Goal: Task Accomplishment & Management: Manage account settings

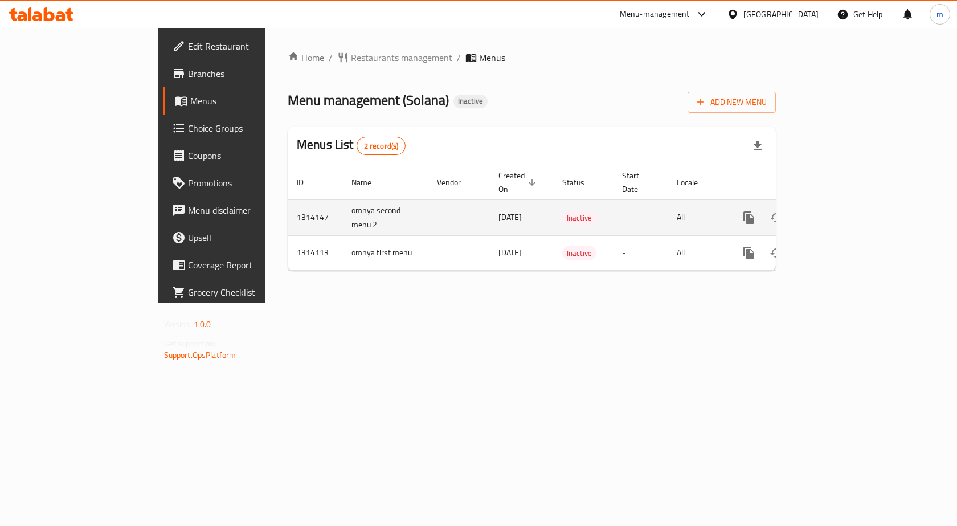
drag, startPoint x: 298, startPoint y: 198, endPoint x: 242, endPoint y: 214, distance: 58.1
click at [343, 214] on td "omnya second menu 2" at bounding box center [385, 217] width 85 height 36
click at [343, 200] on td "omnya second menu 2" at bounding box center [385, 217] width 85 height 36
drag, startPoint x: 301, startPoint y: 192, endPoint x: 239, endPoint y: 205, distance: 62.8
click at [343, 205] on td "omnya second menu 2" at bounding box center [385, 217] width 85 height 36
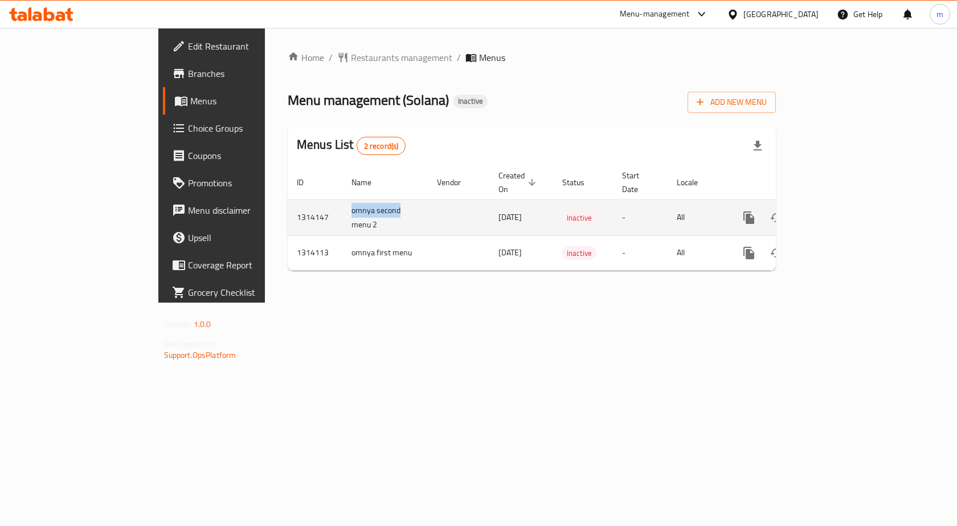
copy td "omnya second"
click at [808, 213] on icon "enhanced table" at bounding box center [804, 218] width 8 height 10
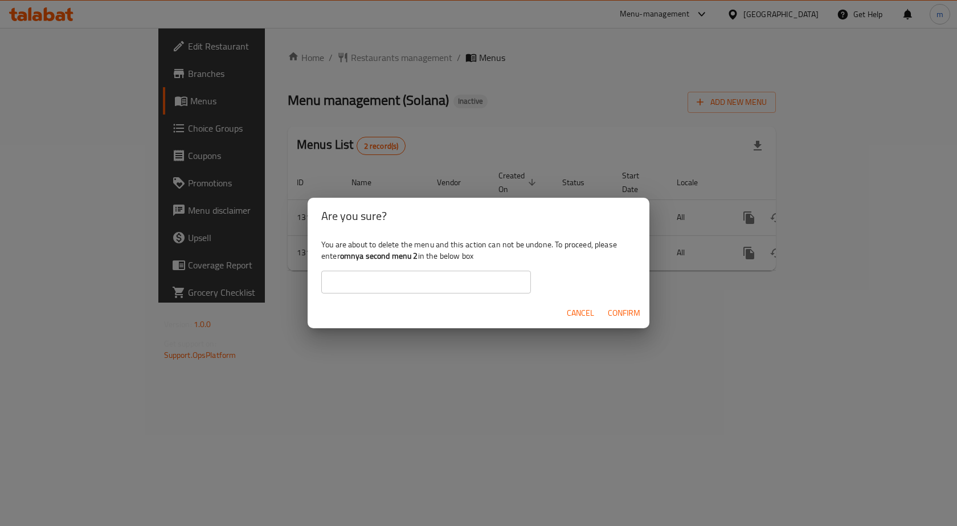
click at [456, 279] on input "text" at bounding box center [426, 282] width 210 height 23
paste input "omnya second"
type input "omnya second"
click at [618, 308] on span "Confirm" at bounding box center [624, 313] width 32 height 14
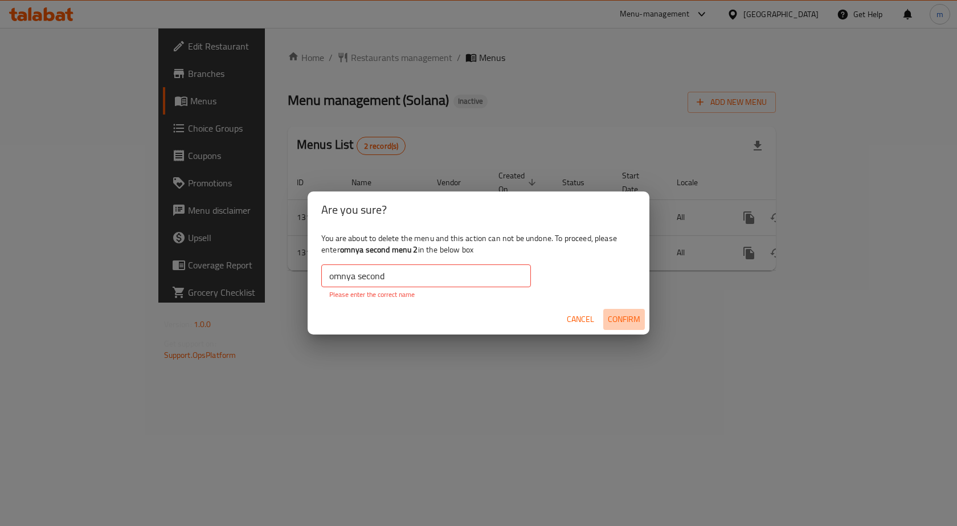
click at [620, 316] on span "Confirm" at bounding box center [624, 319] width 32 height 14
click at [584, 316] on span "Cancel" at bounding box center [580, 319] width 27 height 14
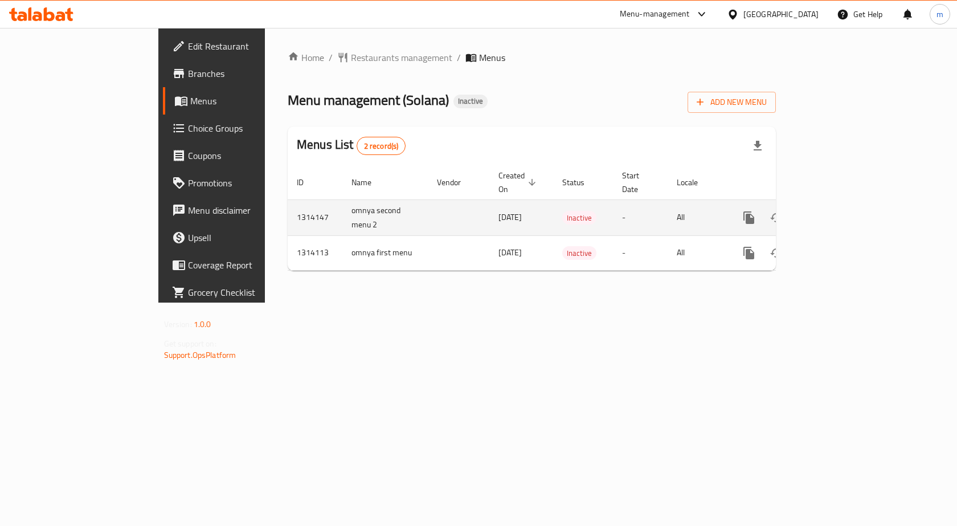
click at [343, 211] on td "omnya second menu 2" at bounding box center [385, 217] width 85 height 36
copy td "omnya second menu 2"
click at [811, 211] on icon "enhanced table" at bounding box center [804, 218] width 14 height 14
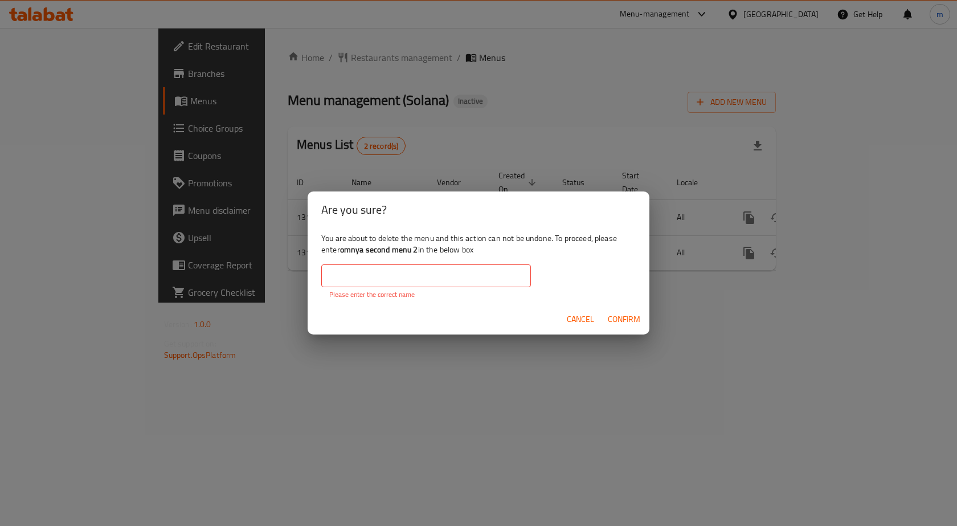
click at [443, 275] on input "text" at bounding box center [426, 275] width 210 height 23
paste input "omnya second menu 2"
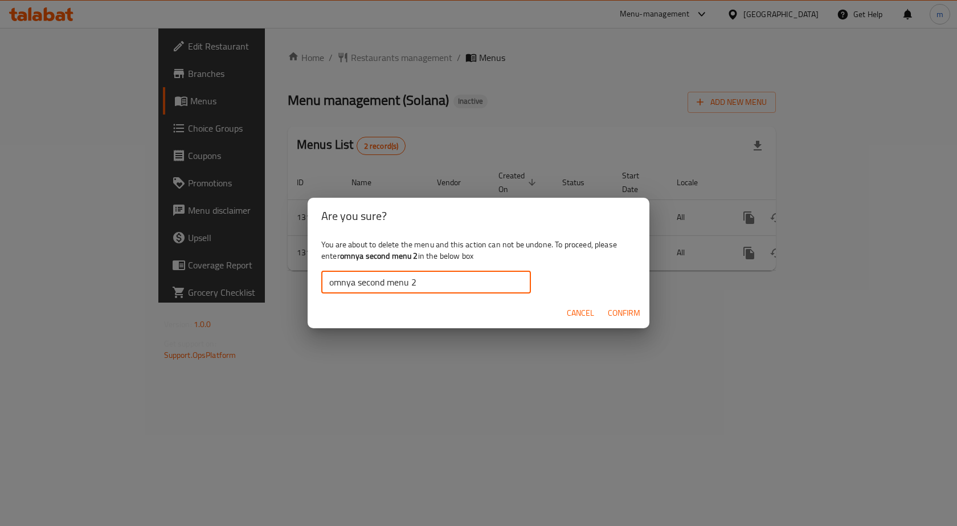
click at [622, 312] on span "Confirm" at bounding box center [624, 313] width 32 height 14
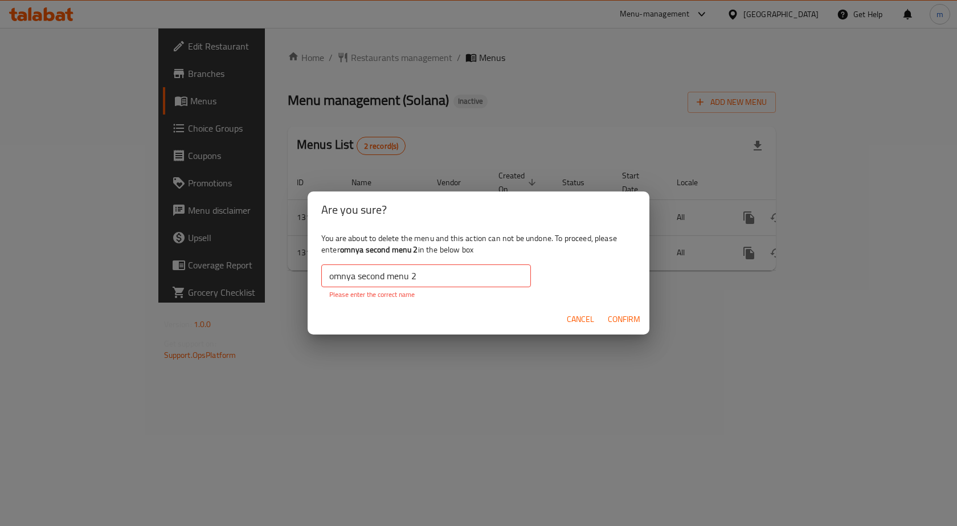
click at [619, 312] on span "Confirm" at bounding box center [624, 319] width 32 height 14
click at [457, 267] on input "omnya second menu 2" at bounding box center [426, 275] width 210 height 23
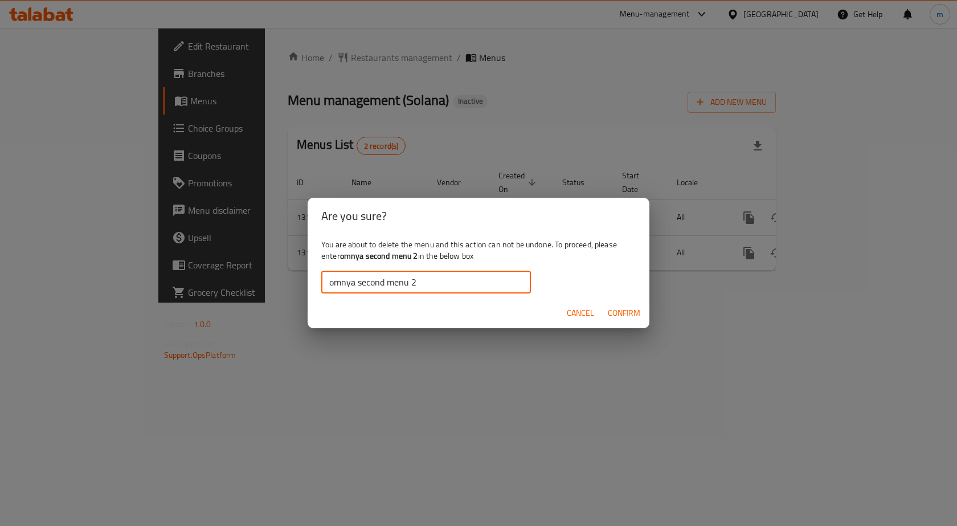
click at [613, 311] on span "Confirm" at bounding box center [624, 313] width 32 height 14
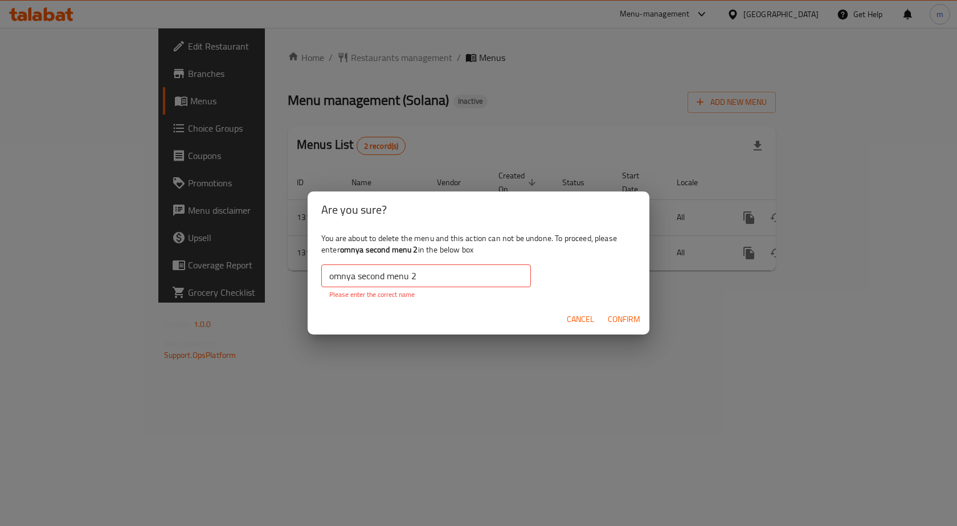
click at [618, 312] on span "Confirm" at bounding box center [624, 319] width 32 height 14
click at [621, 316] on span "Confirm" at bounding box center [624, 319] width 32 height 14
click at [423, 270] on input "omnya second menu 2" at bounding box center [426, 275] width 210 height 23
click at [331, 275] on input "omnya second menu 2" at bounding box center [426, 275] width 210 height 23
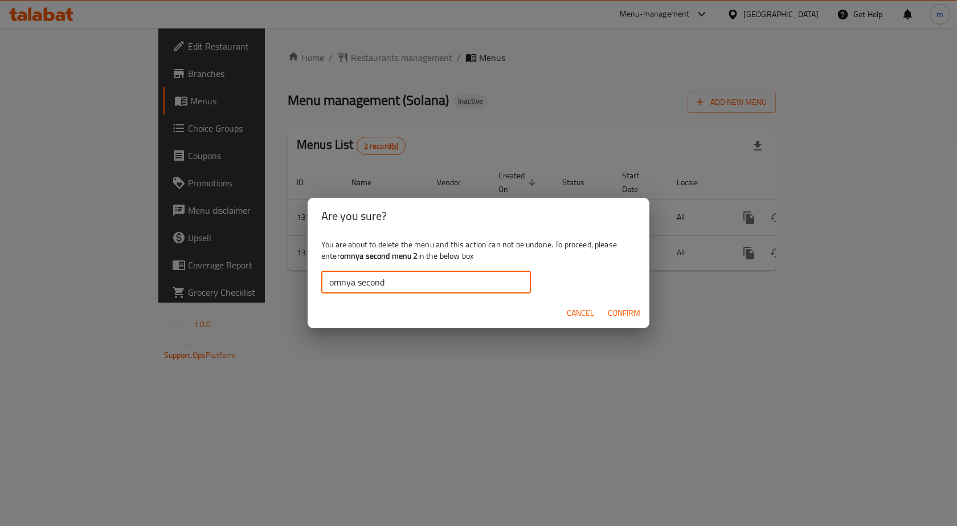
type input "omnya second"
click at [623, 321] on button "Confirm" at bounding box center [625, 313] width 42 height 21
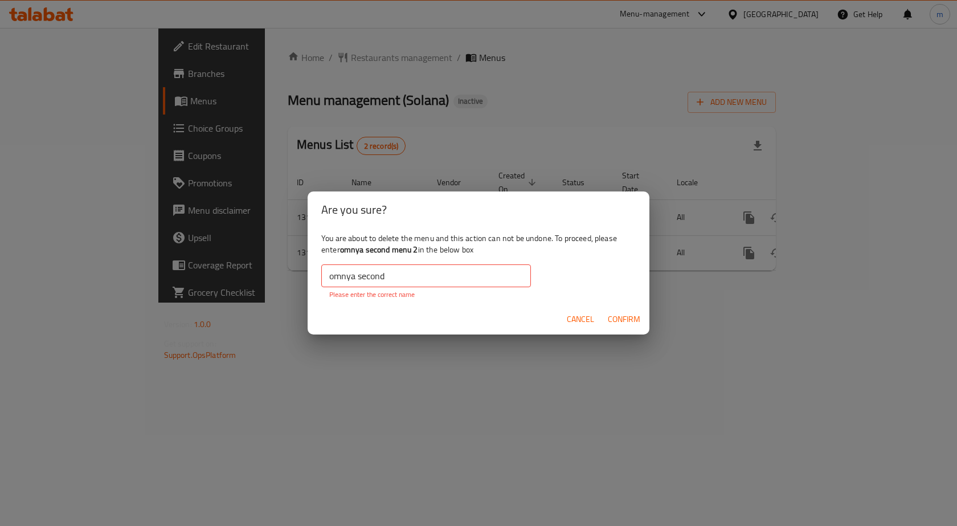
click at [625, 310] on button "Confirm" at bounding box center [625, 319] width 42 height 21
click at [625, 313] on span "Confirm" at bounding box center [624, 319] width 32 height 14
drag, startPoint x: 625, startPoint y: 313, endPoint x: 616, endPoint y: 315, distance: 9.3
click at [622, 315] on span "Confirm" at bounding box center [624, 319] width 32 height 14
click at [585, 319] on span "Cancel" at bounding box center [580, 319] width 27 height 14
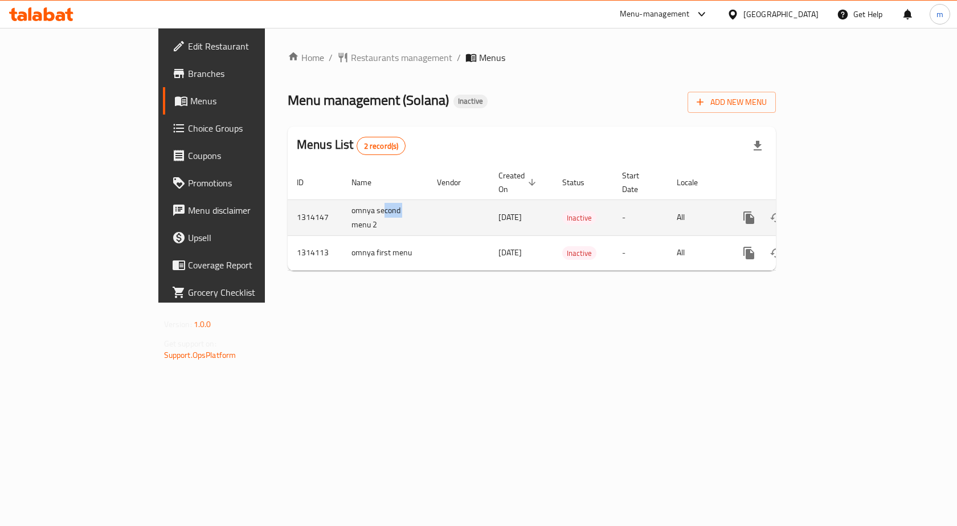
drag, startPoint x: 248, startPoint y: 212, endPoint x: 278, endPoint y: 196, distance: 33.2
click at [343, 199] on td "omnya second menu 2" at bounding box center [385, 217] width 85 height 36
drag, startPoint x: 234, startPoint y: 198, endPoint x: 284, endPoint y: 216, distance: 53.2
click at [288, 216] on tr "1314147 omnya second menu 2 [DATE] Inactive - All" at bounding box center [571, 217] width 567 height 36
copy tr "omnya second menu 2"
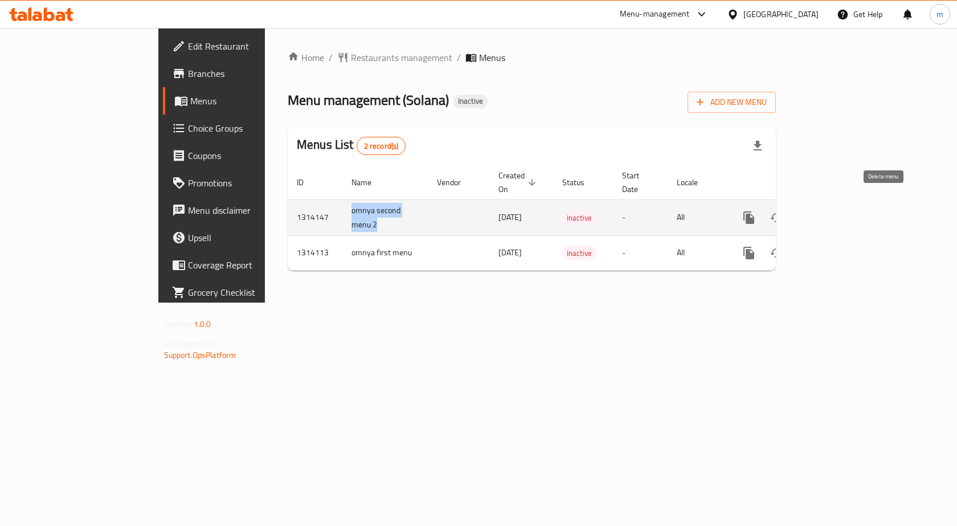
click at [808, 213] on icon "enhanced table" at bounding box center [804, 218] width 8 height 10
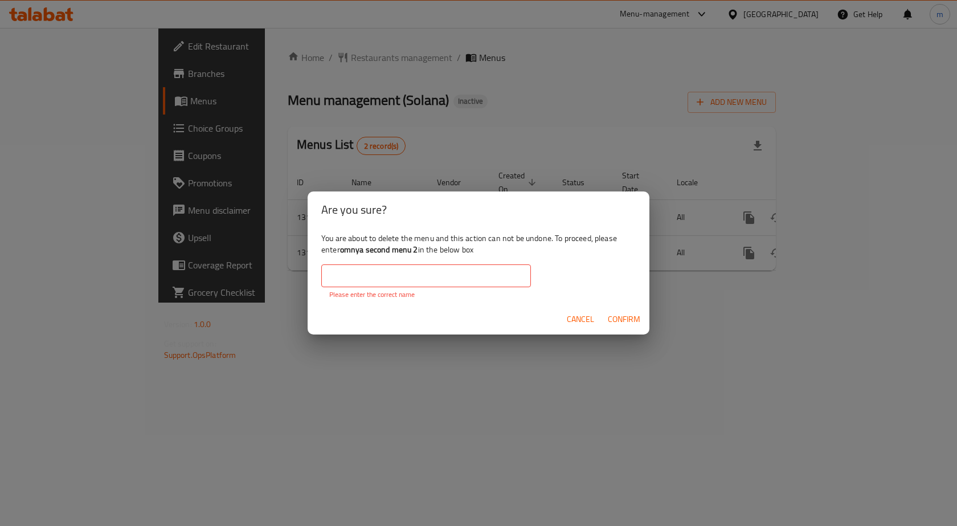
click at [411, 274] on input "text" at bounding box center [426, 275] width 210 height 23
paste input "omnya second menu 2"
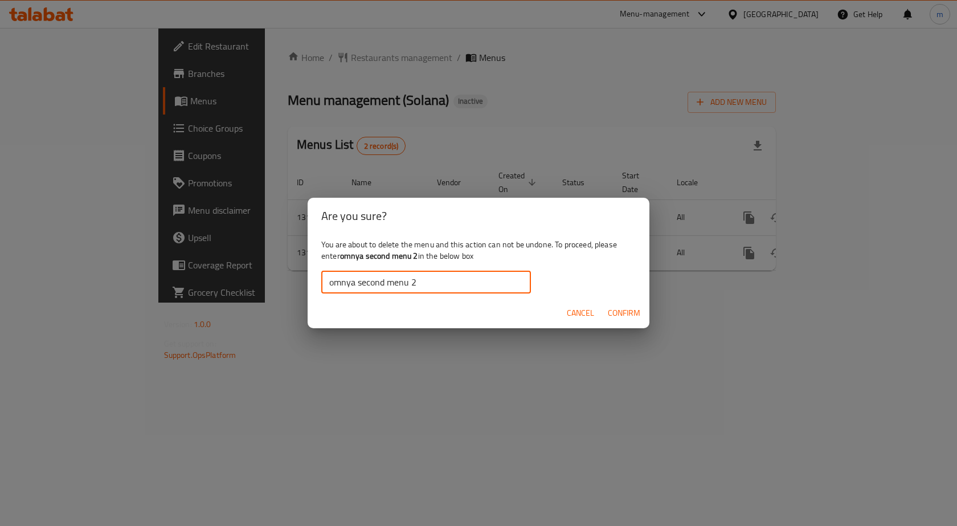
drag, startPoint x: 345, startPoint y: 282, endPoint x: 351, endPoint y: 283, distance: 6.4
click at [347, 282] on input "omnya second menu 2" at bounding box center [426, 282] width 210 height 23
click at [419, 288] on input "omnya second menu 2" at bounding box center [426, 282] width 210 height 23
type input "omnya second menu 2"
click at [641, 314] on button "Confirm" at bounding box center [625, 313] width 42 height 21
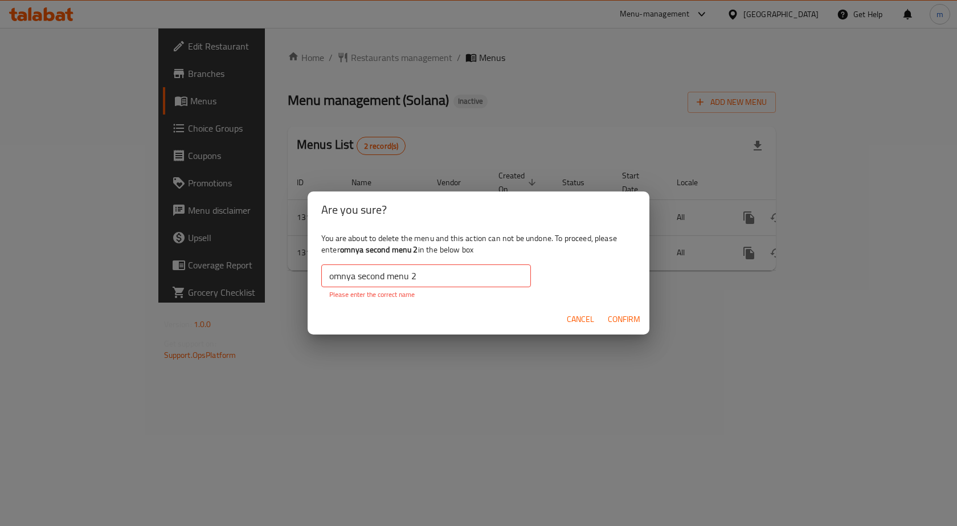
click at [634, 315] on span "Confirm" at bounding box center [624, 319] width 32 height 14
click at [584, 320] on span "Cancel" at bounding box center [580, 319] width 27 height 14
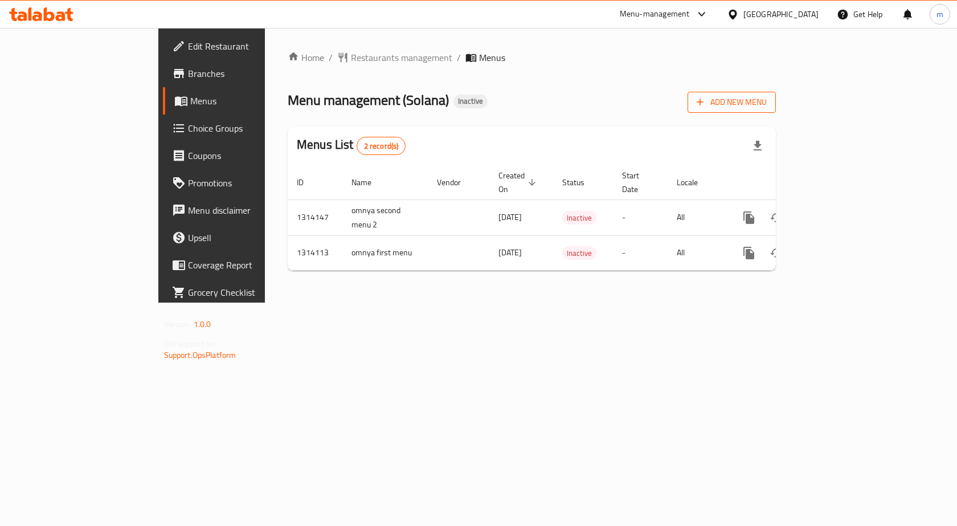
click at [767, 102] on span "Add New Menu" at bounding box center [732, 102] width 70 height 14
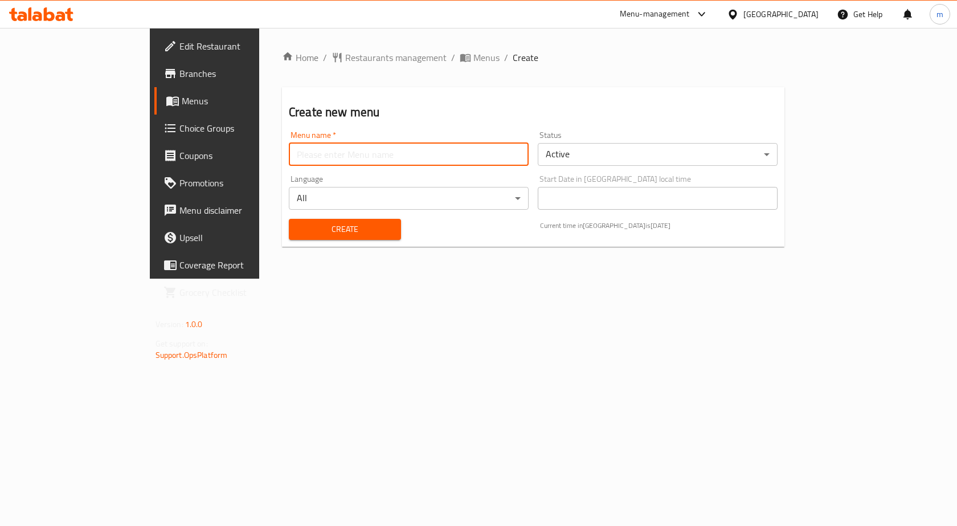
click at [289, 155] on input "text" at bounding box center [409, 154] width 240 height 23
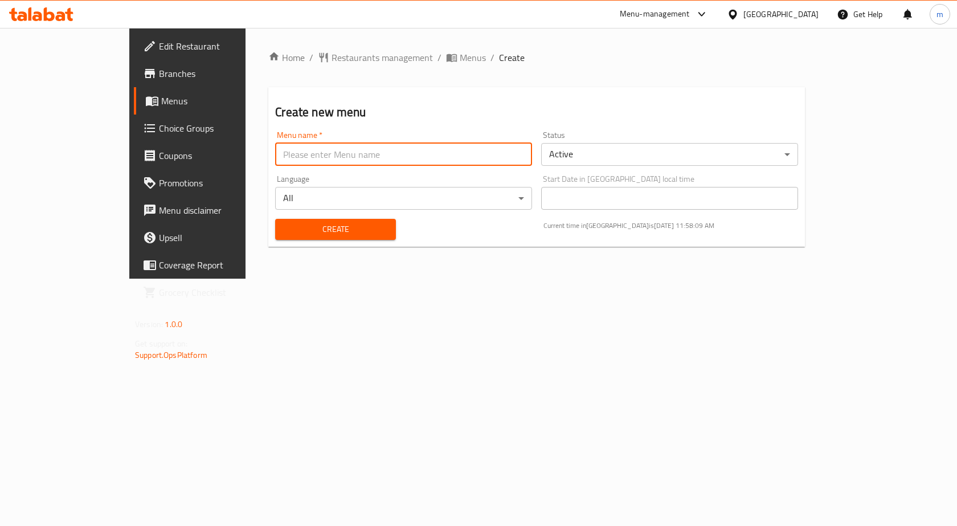
type input "Mohamed Ashraf.8042"
click at [284, 232] on span "Create" at bounding box center [335, 229] width 102 height 14
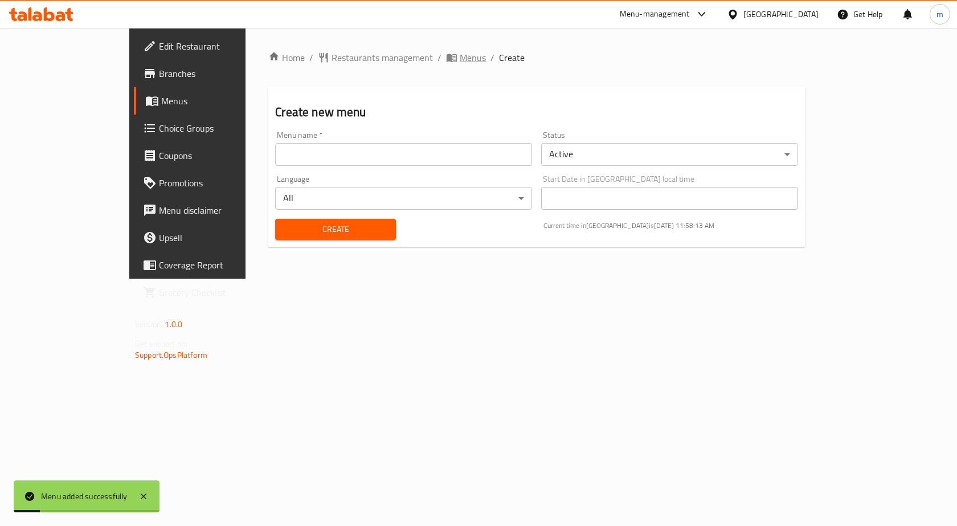
click at [460, 57] on span "Menus" at bounding box center [473, 58] width 26 height 14
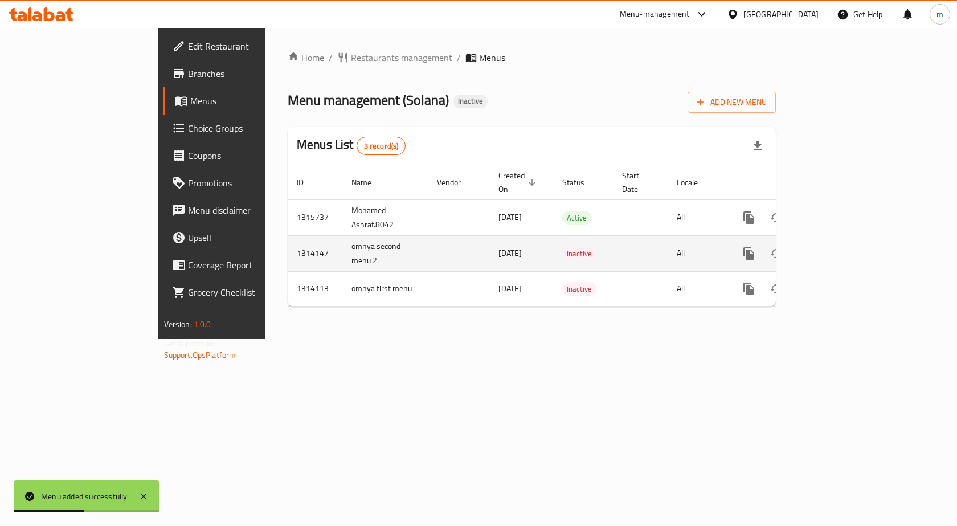
click at [343, 235] on td "omnya second menu 2" at bounding box center [385, 253] width 85 height 36
drag, startPoint x: 252, startPoint y: 258, endPoint x: 252, endPoint y: 251, distance: 6.8
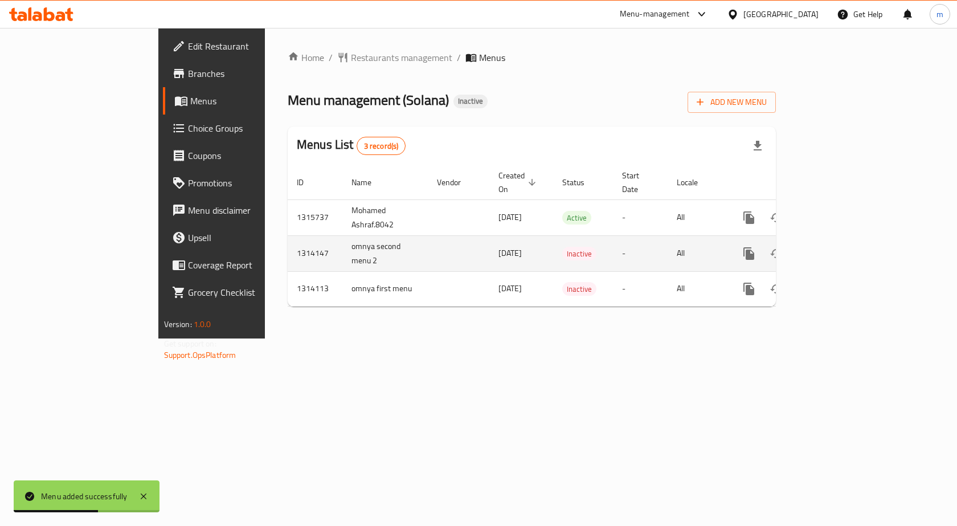
click at [288, 254] on tbody "1315737 [PERSON_NAME].8042 [DATE] Active - All 1314147 omnya second menu 2 [DAT…" at bounding box center [571, 252] width 567 height 107
click at [343, 251] on td "omnya second menu 2" at bounding box center [385, 253] width 85 height 36
click at [343, 247] on td "omnya second menu 2" at bounding box center [385, 253] width 85 height 36
click at [343, 235] on td "omnya second menu 2" at bounding box center [385, 253] width 85 height 36
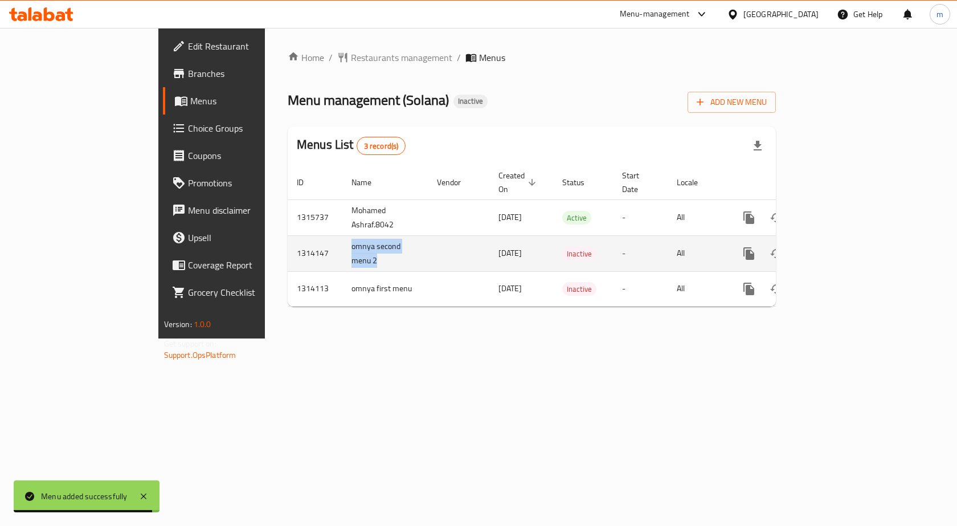
drag, startPoint x: 248, startPoint y: 233, endPoint x: 290, endPoint y: 245, distance: 42.7
click at [343, 245] on td "omnya second menu 2" at bounding box center [385, 253] width 85 height 36
copy td "omnya second menu 2"
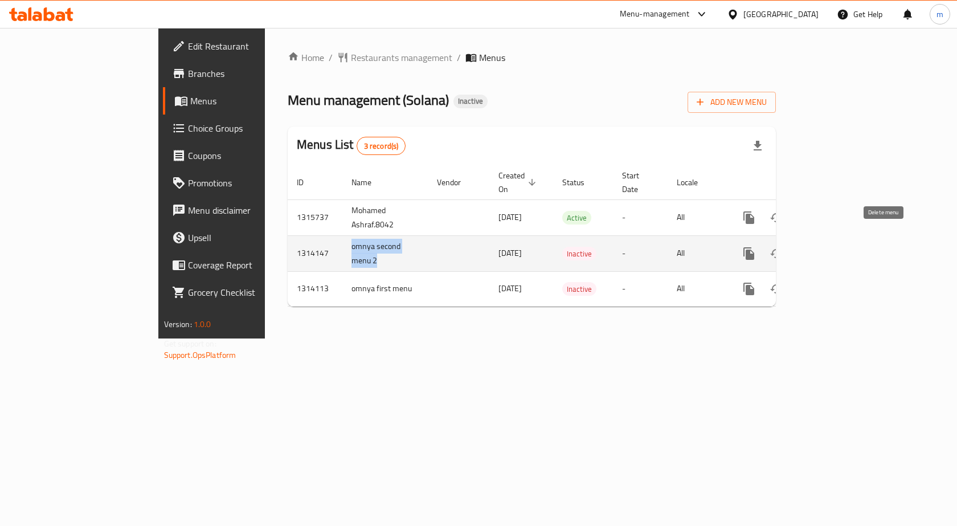
click at [811, 247] on icon "enhanced table" at bounding box center [804, 254] width 14 height 14
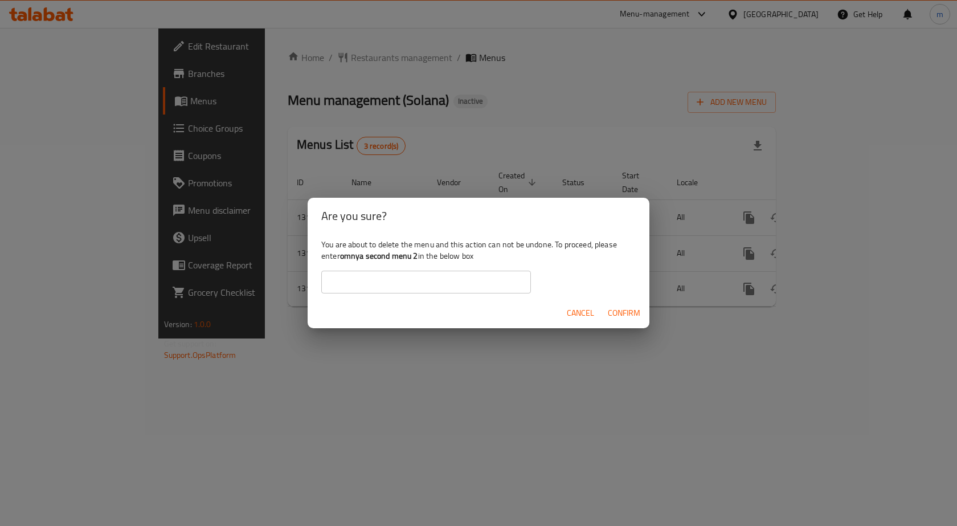
click at [419, 285] on input "text" at bounding box center [426, 282] width 210 height 23
paste input "omnya second menu 2"
click at [617, 307] on span "Confirm" at bounding box center [624, 313] width 32 height 14
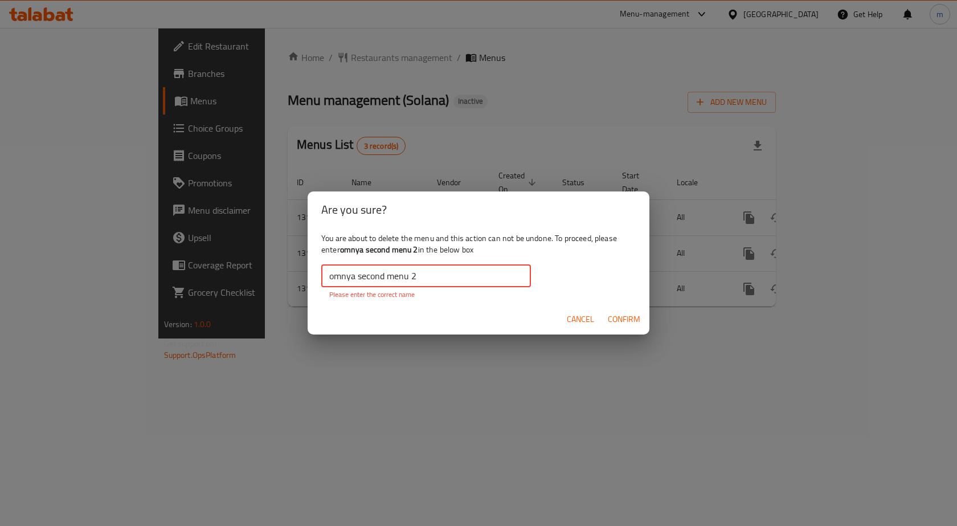
click at [330, 276] on input "omnya second menu 2" at bounding box center [426, 275] width 210 height 23
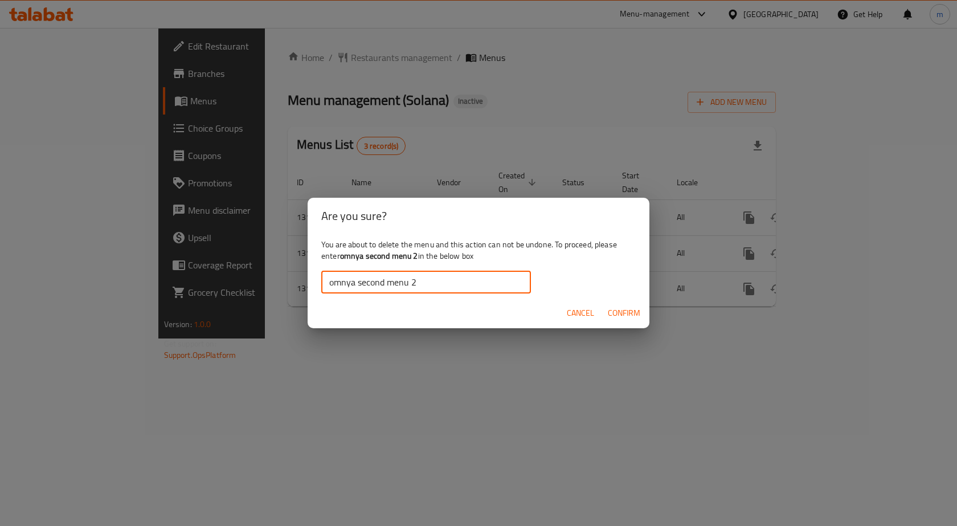
type input "omnya second menu 2"
click at [626, 312] on span "Confirm" at bounding box center [624, 313] width 32 height 14
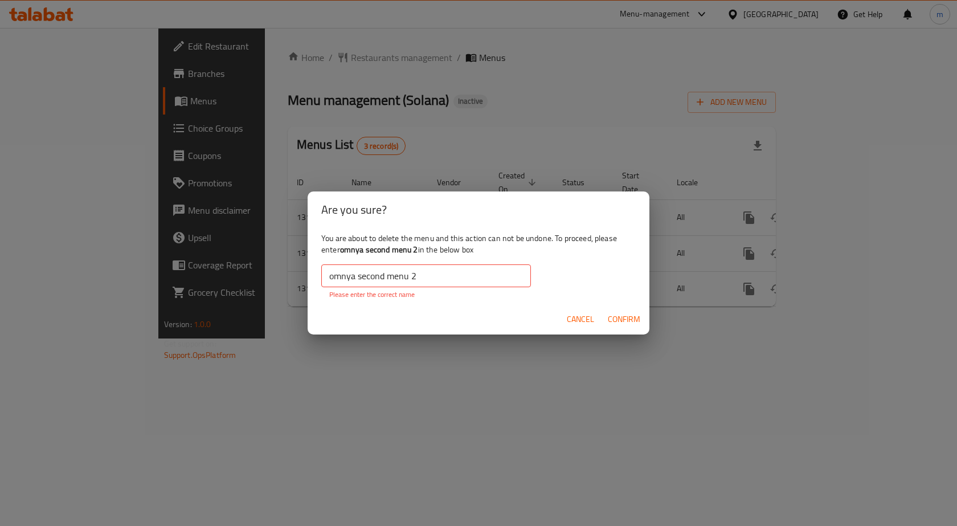
click at [626, 312] on span "Confirm" at bounding box center [624, 319] width 32 height 14
drag, startPoint x: 586, startPoint y: 316, endPoint x: 593, endPoint y: 315, distance: 6.5
click at [589, 316] on span "Cancel" at bounding box center [580, 319] width 27 height 14
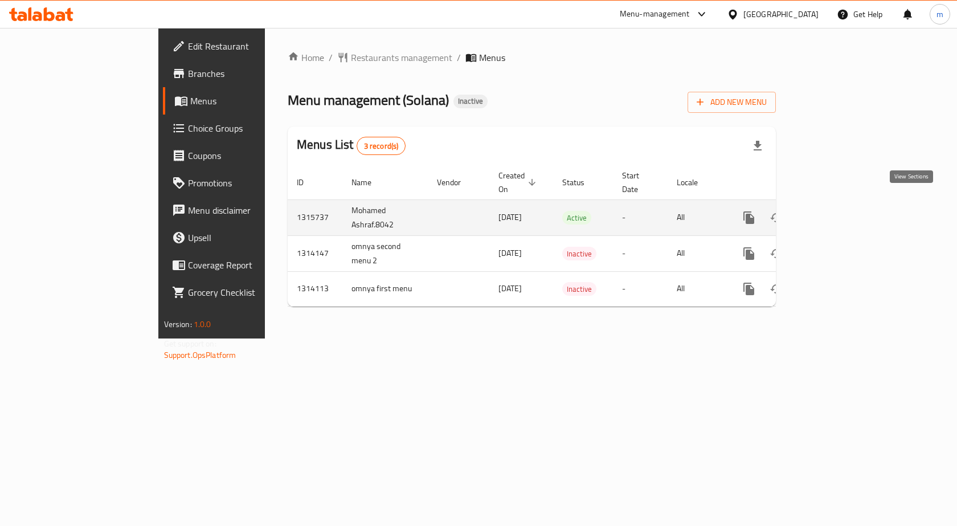
click at [838, 211] on icon "enhanced table" at bounding box center [832, 218] width 14 height 14
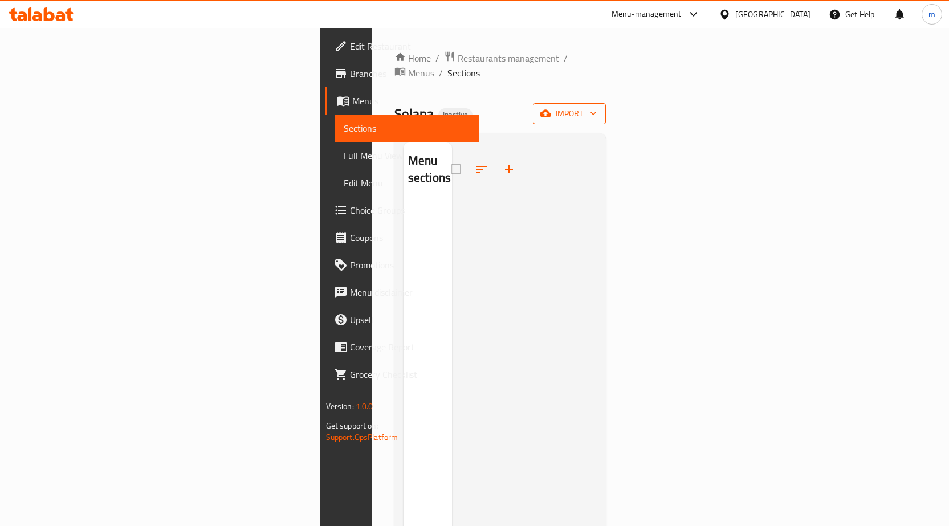
click at [597, 107] on span "import" at bounding box center [569, 114] width 55 height 14
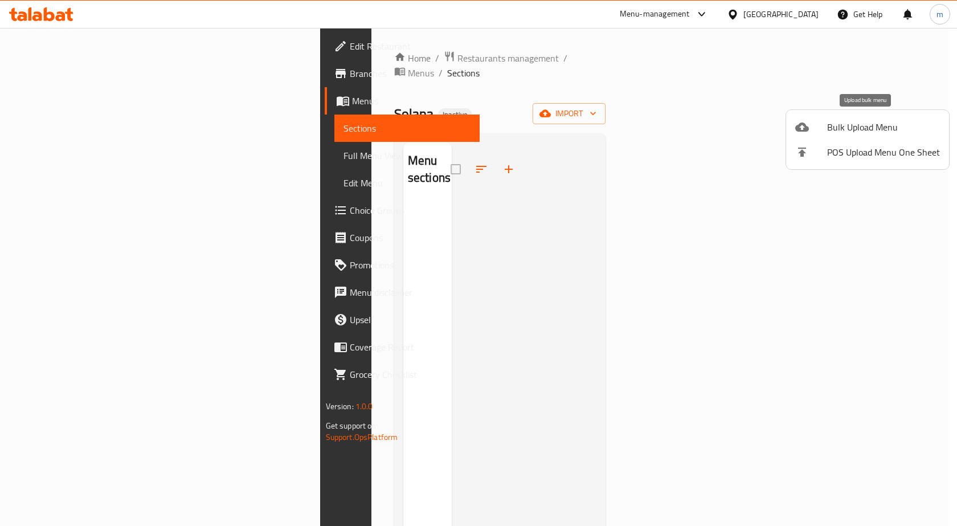
click at [886, 126] on span "Bulk Upload Menu" at bounding box center [884, 127] width 113 height 14
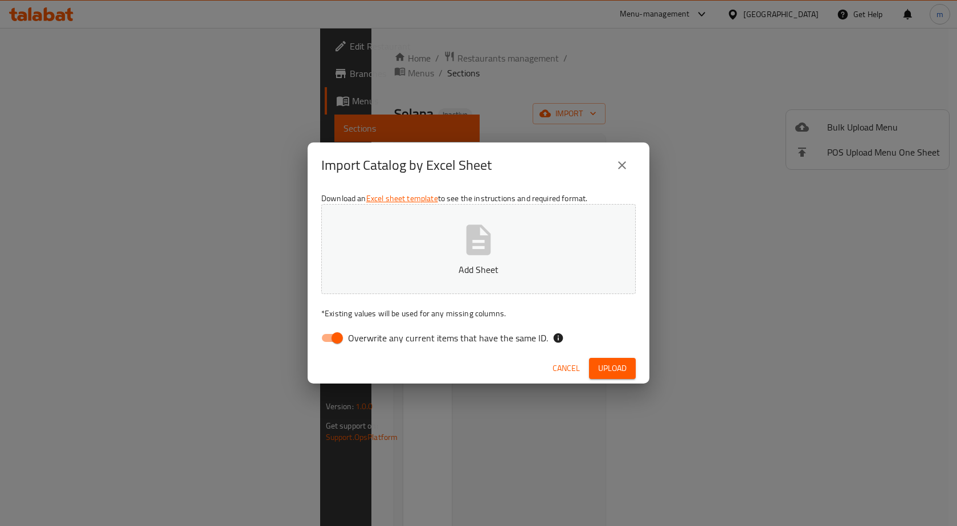
click at [336, 333] on input "Overwrite any current items that have the same ID." at bounding box center [337, 338] width 65 height 22
checkbox input "false"
click at [437, 251] on button "Add Sheet" at bounding box center [478, 249] width 315 height 90
click at [612, 369] on span "Upload" at bounding box center [612, 368] width 28 height 14
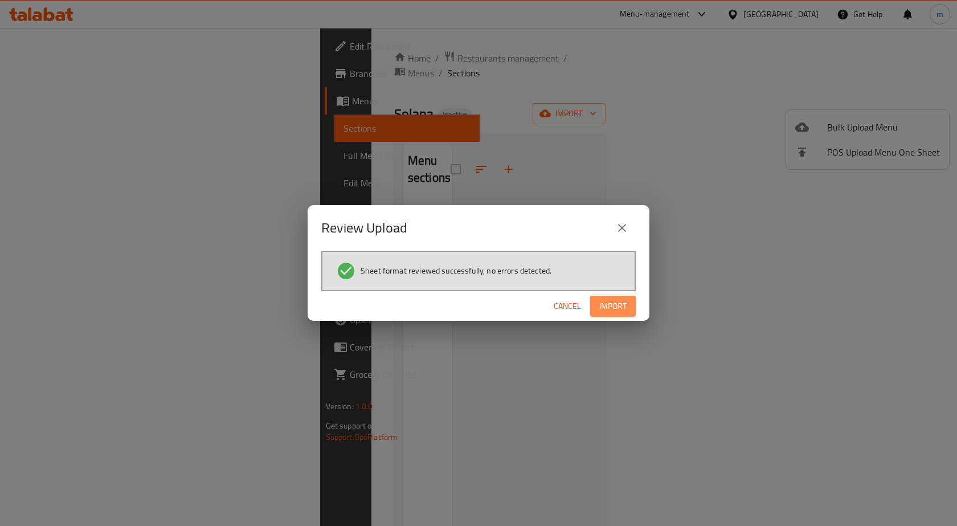
click at [611, 304] on span "Import" at bounding box center [613, 306] width 27 height 14
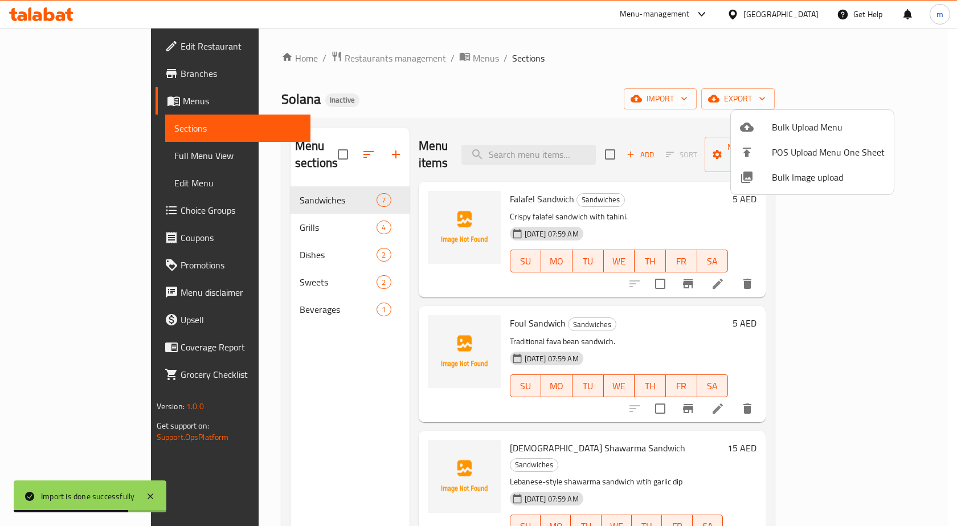
click at [68, 154] on div at bounding box center [478, 263] width 957 height 526
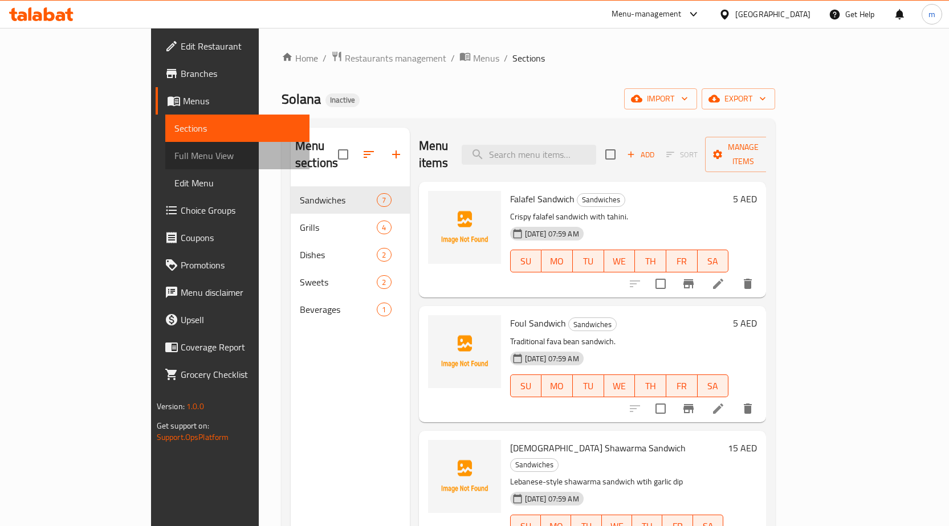
click at [174, 154] on span "Full Menu View" at bounding box center [237, 156] width 126 height 14
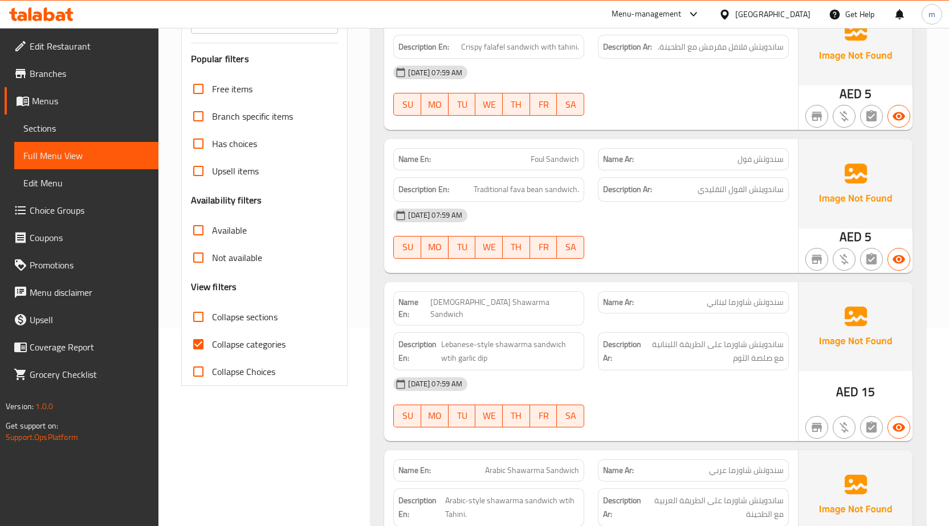
scroll to position [285, 0]
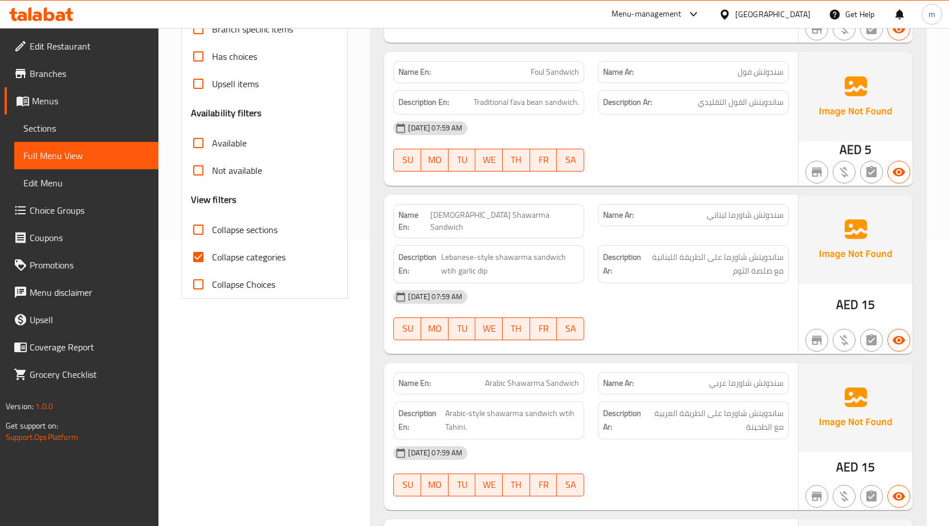
click at [201, 256] on input "Collapse categories" at bounding box center [198, 256] width 27 height 27
checkbox input "false"
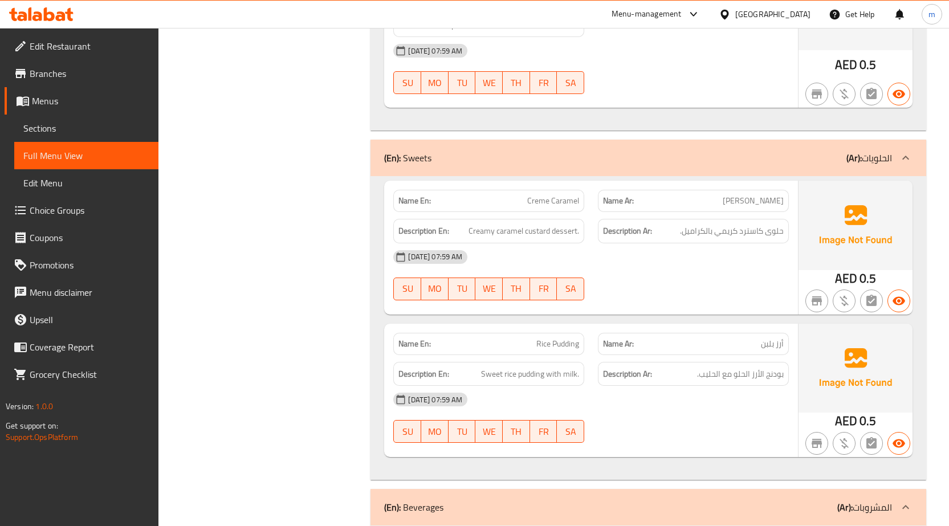
scroll to position [2364, 0]
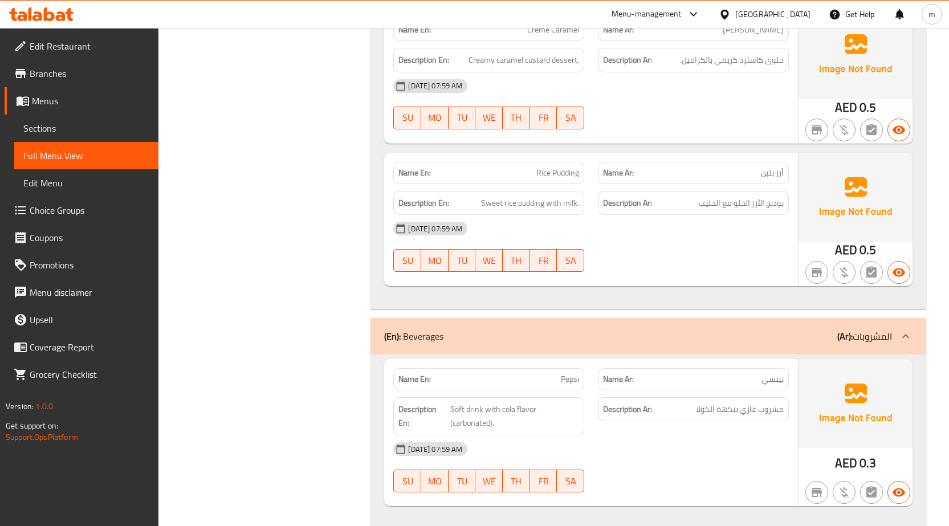
click at [44, 134] on span "Sections" at bounding box center [86, 128] width 126 height 14
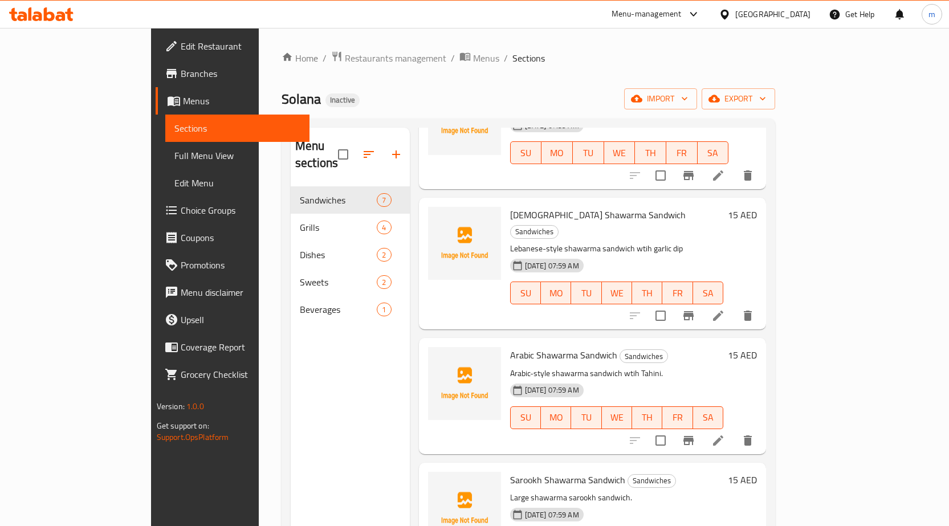
scroll to position [89, 0]
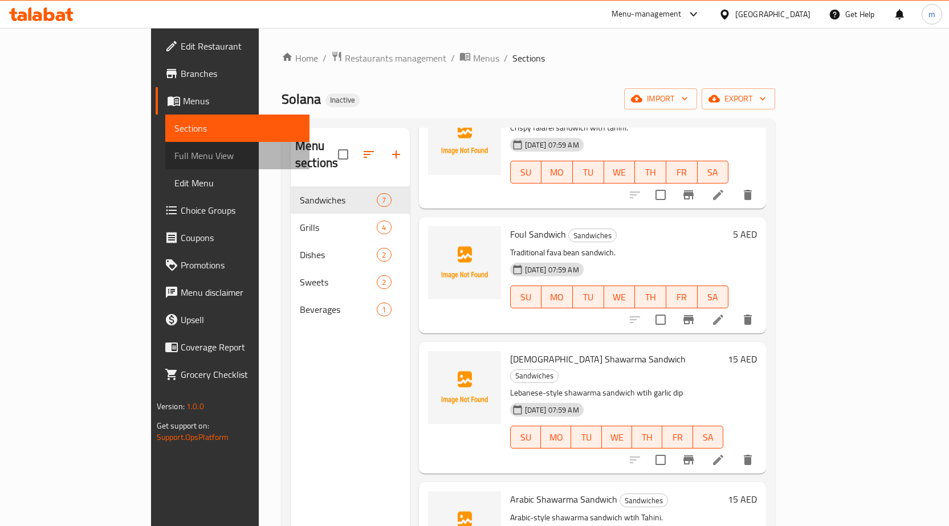
click at [174, 151] on span "Full Menu View" at bounding box center [237, 156] width 126 height 14
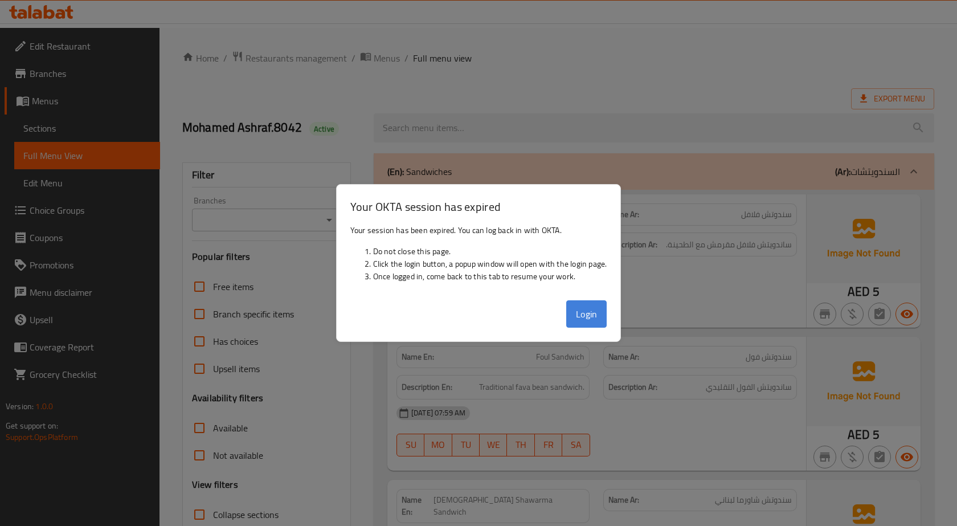
click at [593, 311] on button "Login" at bounding box center [587, 313] width 41 height 27
click at [415, 137] on div at bounding box center [478, 263] width 957 height 526
click at [602, 316] on button "Login" at bounding box center [587, 313] width 41 height 27
click at [457, 191] on div "Your OKTA session has expired" at bounding box center [479, 202] width 284 height 35
click at [442, 178] on div at bounding box center [478, 263] width 957 height 526
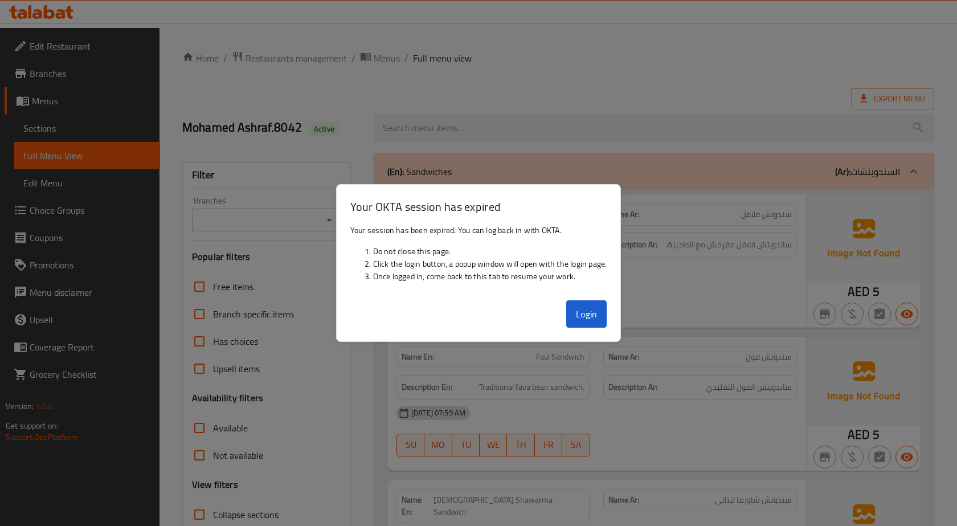
click at [296, 297] on div at bounding box center [478, 263] width 957 height 526
click at [576, 311] on button "Login" at bounding box center [587, 313] width 41 height 27
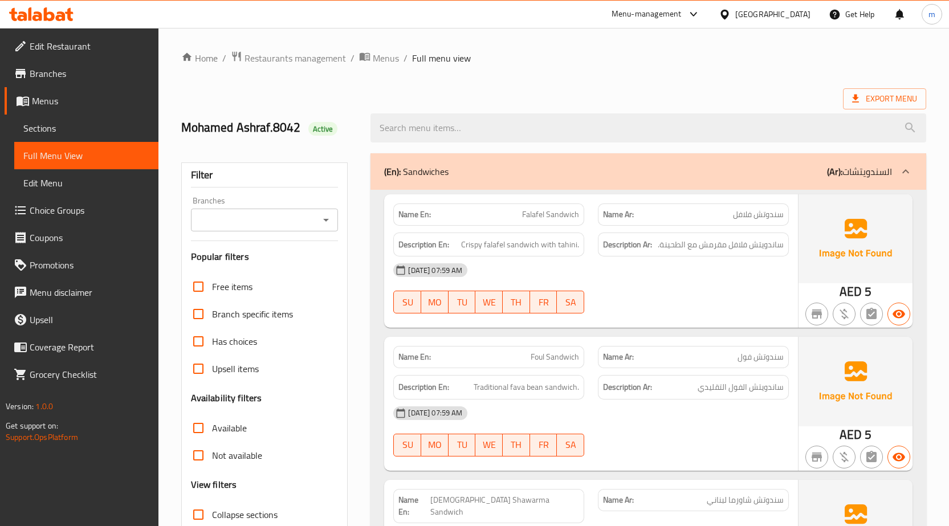
click at [52, 99] on span "Menus" at bounding box center [90, 101] width 117 height 14
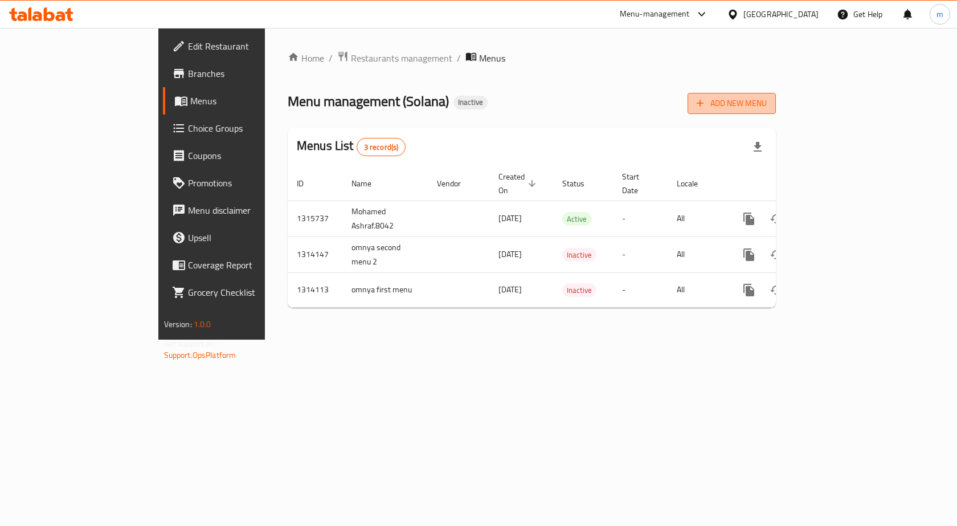
click at [767, 102] on span "Add New Menu" at bounding box center [732, 103] width 70 height 14
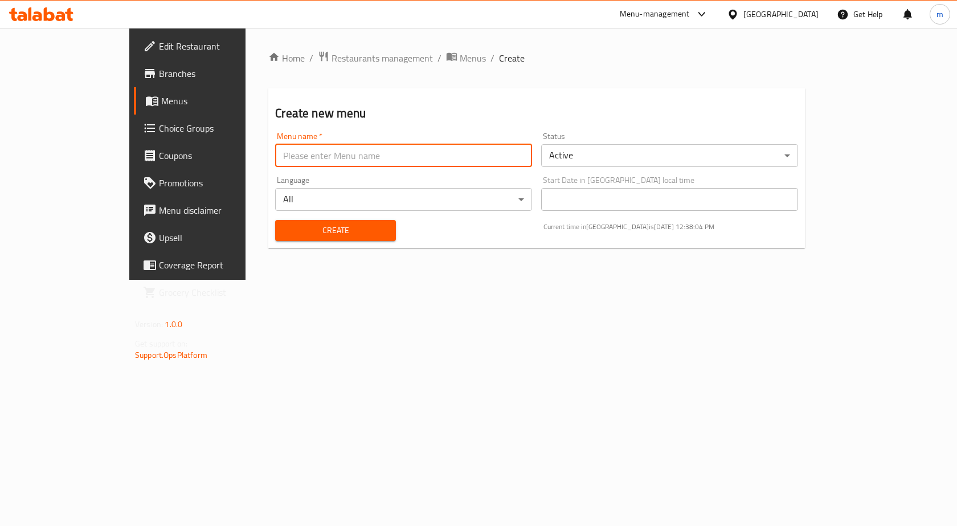
click at [384, 160] on input "text" at bounding box center [403, 155] width 257 height 23
click at [303, 155] on input "Mohamed Ashraf.8042" at bounding box center [403, 155] width 257 height 23
type input "[PERSON_NAME].8042 second menu"
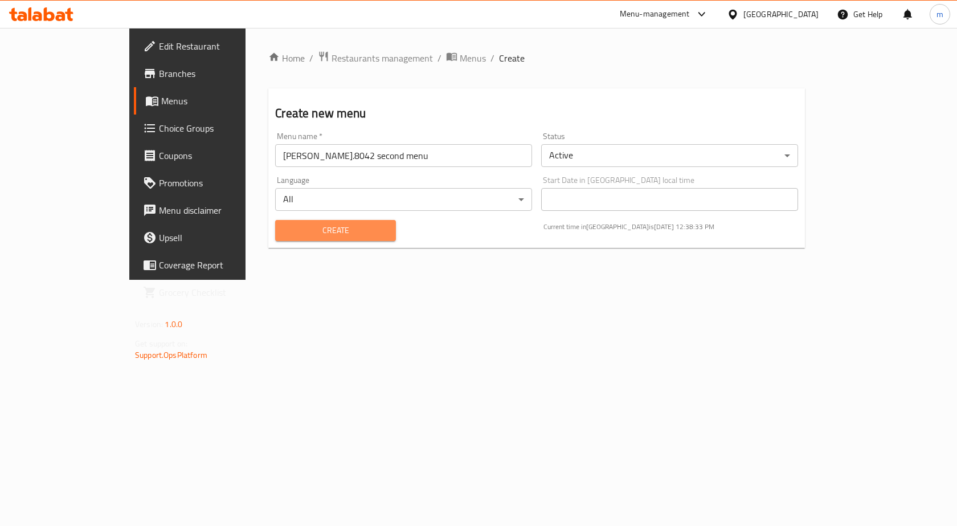
click at [288, 234] on span "Create" at bounding box center [335, 230] width 102 height 14
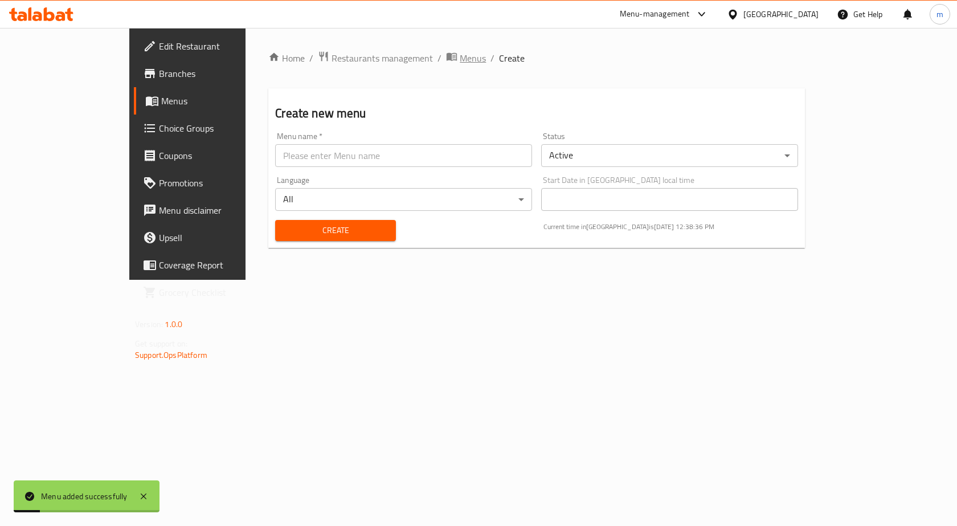
click at [460, 63] on span "Menus" at bounding box center [473, 58] width 26 height 14
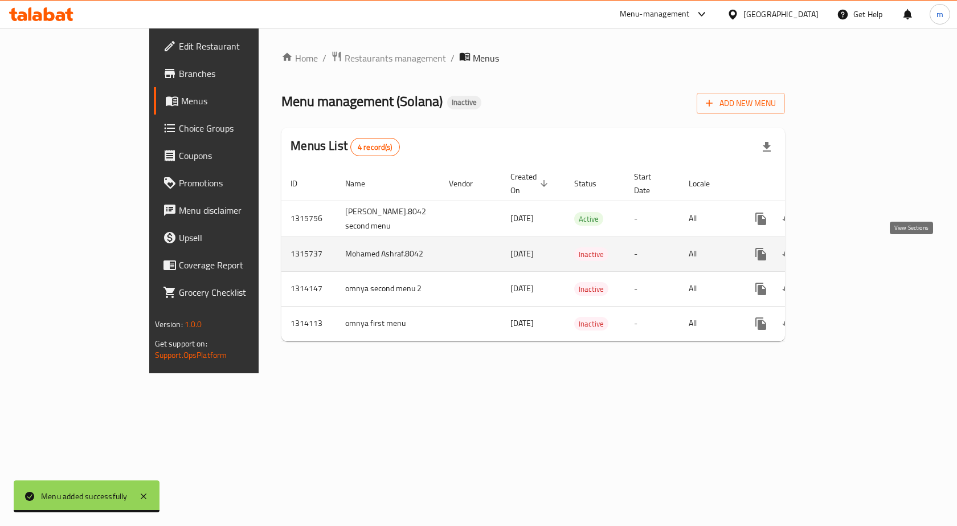
click at [850, 254] on icon "enhanced table" at bounding box center [844, 254] width 14 height 14
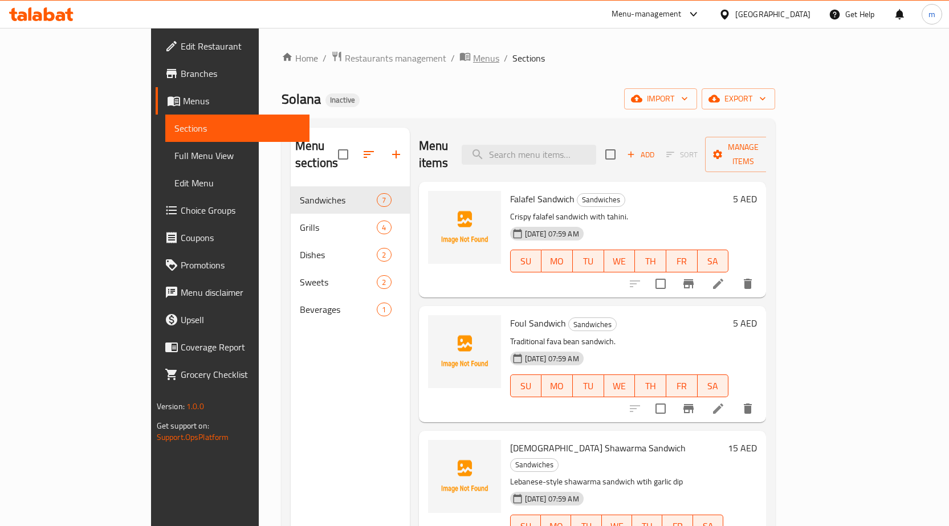
click at [473, 60] on span "Menus" at bounding box center [486, 58] width 26 height 14
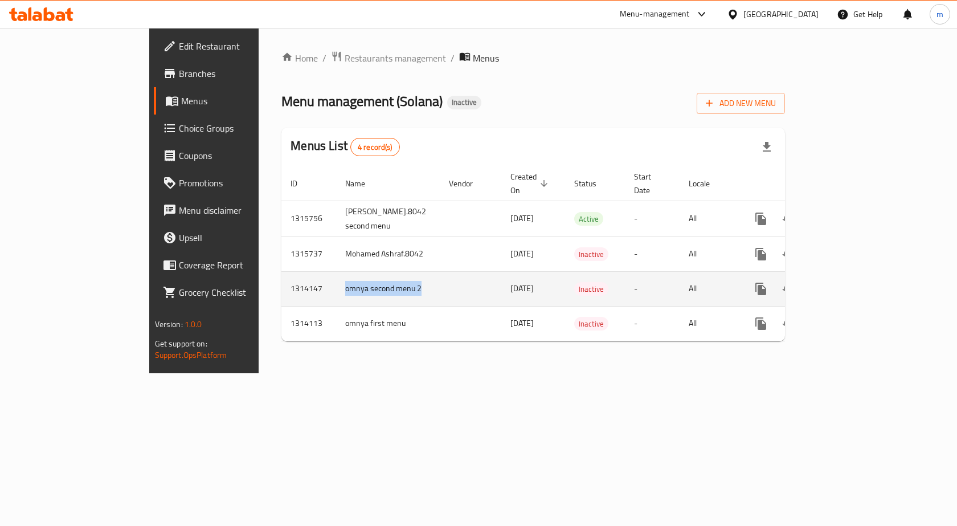
drag, startPoint x: 246, startPoint y: 289, endPoint x: 288, endPoint y: 300, distance: 43.5
click at [336, 300] on td "omnya second menu 2" at bounding box center [388, 288] width 104 height 35
copy td "omnya second menu 2"
click at [823, 290] on icon "enhanced table" at bounding box center [816, 289] width 14 height 14
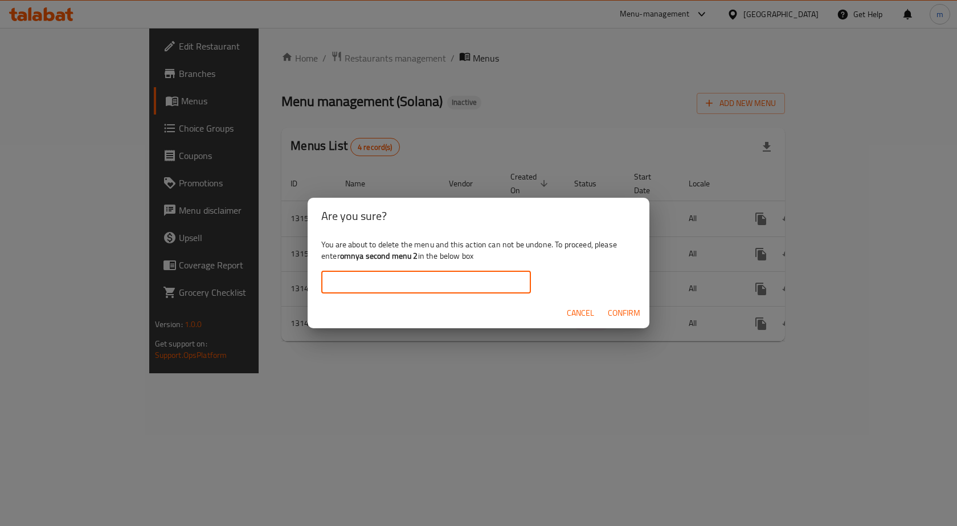
drag, startPoint x: 396, startPoint y: 278, endPoint x: 396, endPoint y: 287, distance: 8.5
click at [396, 279] on input "text" at bounding box center [426, 282] width 210 height 23
paste input "omnya second menu 2"
click at [358, 284] on input "omnya second menu 2" at bounding box center [426, 282] width 210 height 23
type input "omnyasecond menu2"
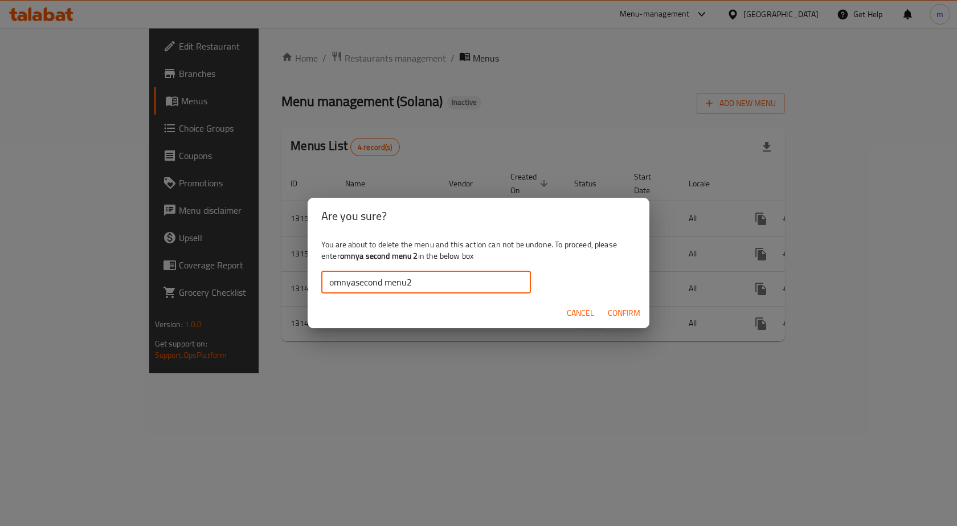
click at [630, 316] on span "Confirm" at bounding box center [624, 313] width 32 height 14
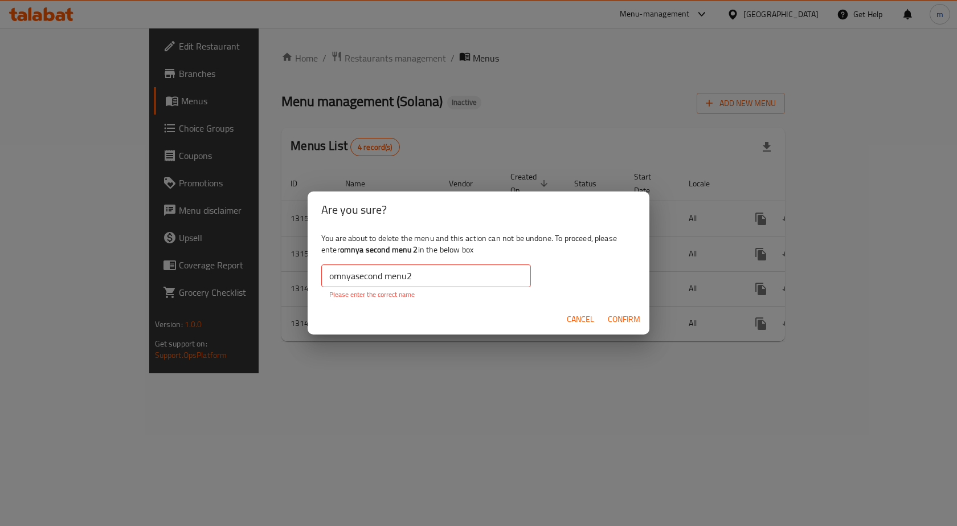
click at [468, 275] on input "omnyasecond menu2" at bounding box center [426, 275] width 210 height 23
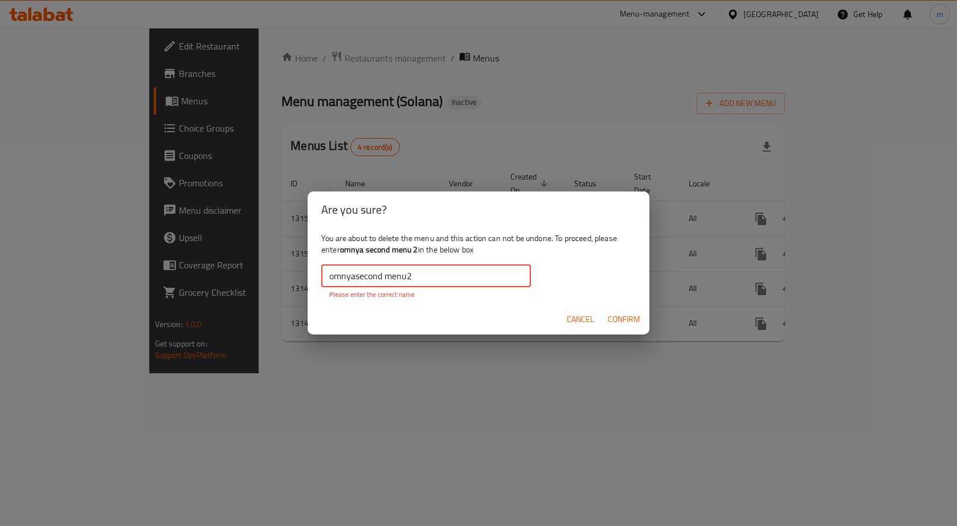
click at [468, 275] on input "omnyasecond menu2" at bounding box center [426, 275] width 210 height 23
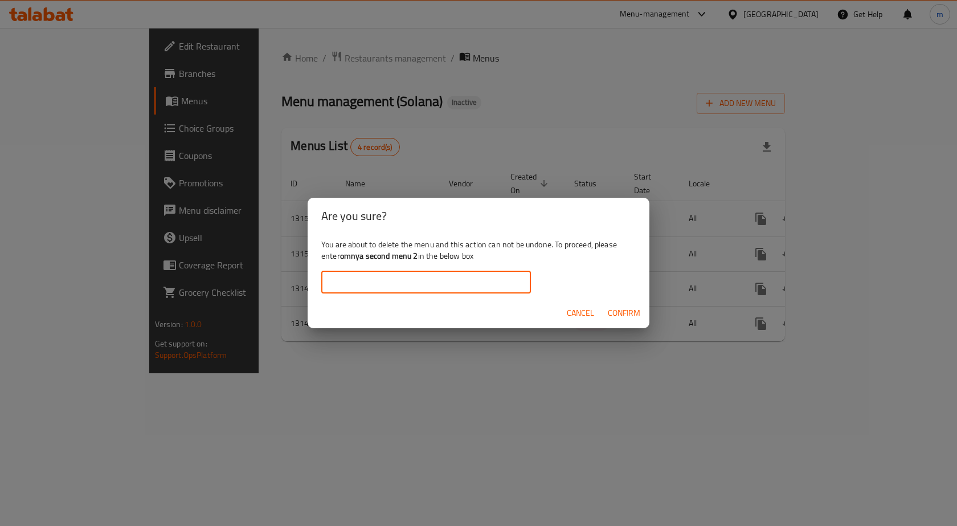
paste input "omnya second menu 2"
click at [614, 311] on span "Confirm" at bounding box center [624, 313] width 32 height 14
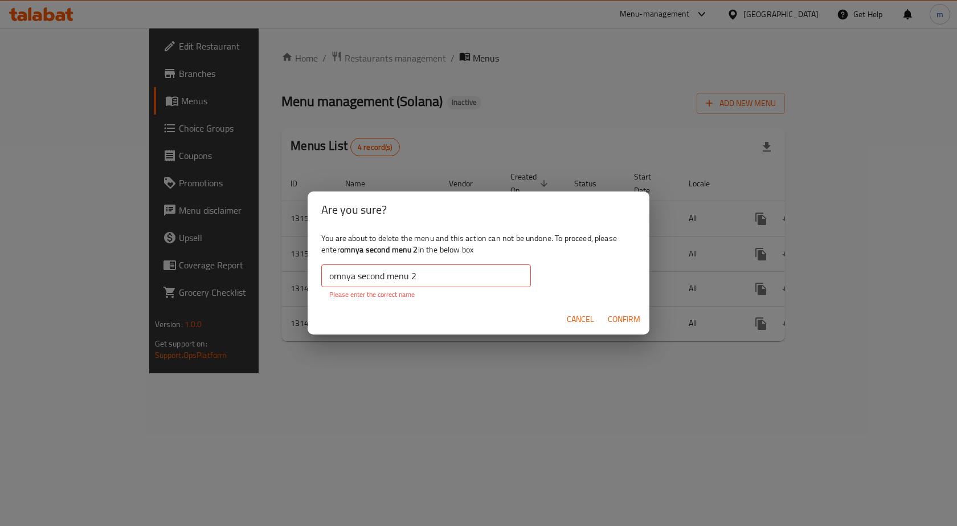
click at [615, 312] on span "Confirm" at bounding box center [624, 319] width 32 height 14
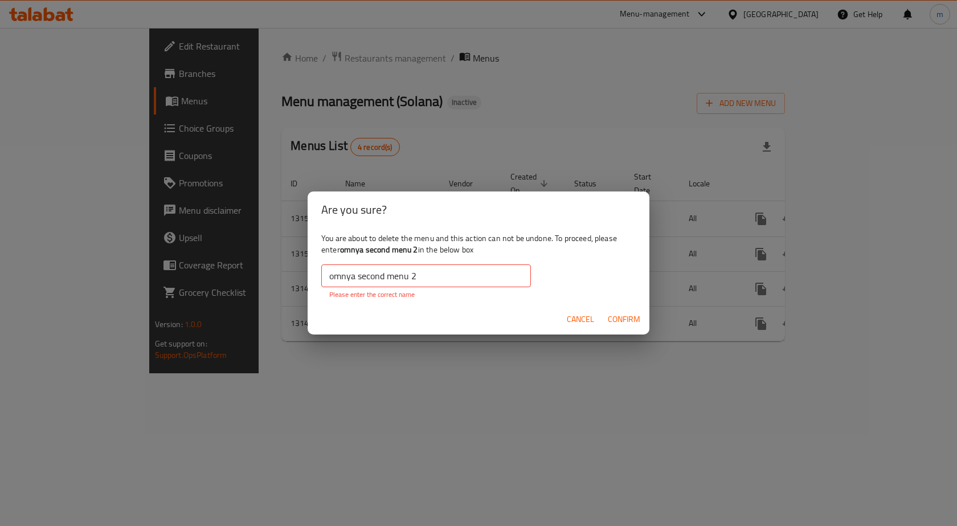
click at [331, 276] on input "omnya second menu 2" at bounding box center [426, 275] width 210 height 23
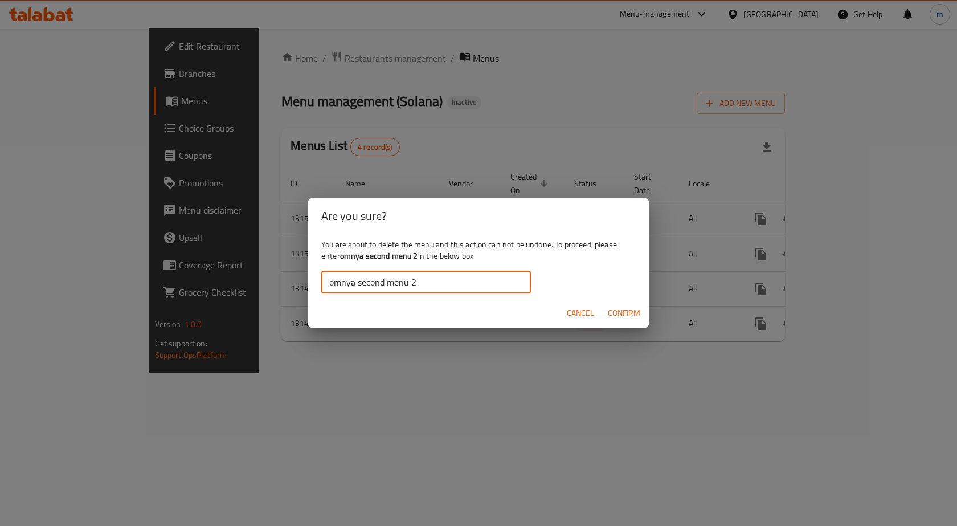
type input "omnya second menu 2"
click at [432, 283] on input "omnya second menu 2" at bounding box center [426, 282] width 210 height 23
click at [620, 315] on span "Confirm" at bounding box center [624, 313] width 32 height 14
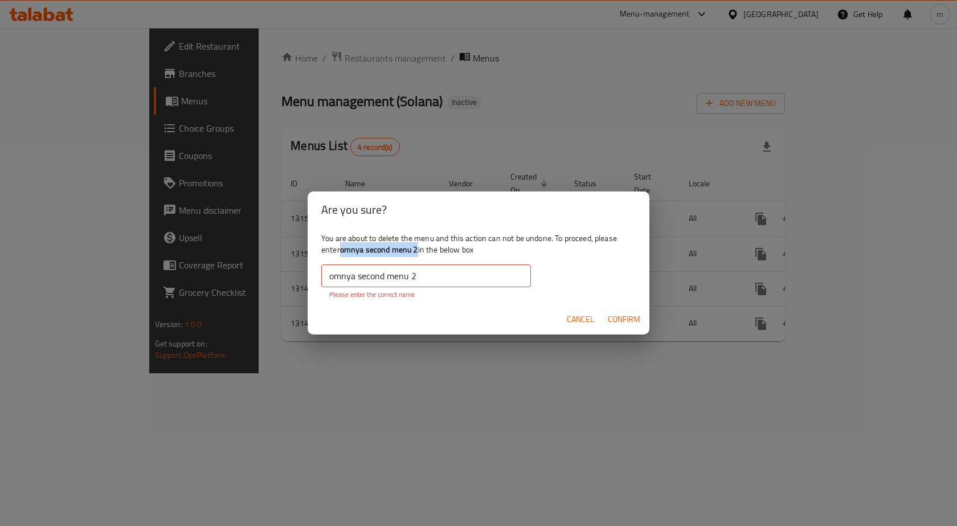
drag, startPoint x: 419, startPoint y: 247, endPoint x: 343, endPoint y: 255, distance: 77.4
click at [343, 255] on b "omnya second menu 2" at bounding box center [379, 249] width 78 height 15
copy b "omnya second menu 2"
click at [429, 270] on input "omnya second menu 2" at bounding box center [426, 275] width 210 height 23
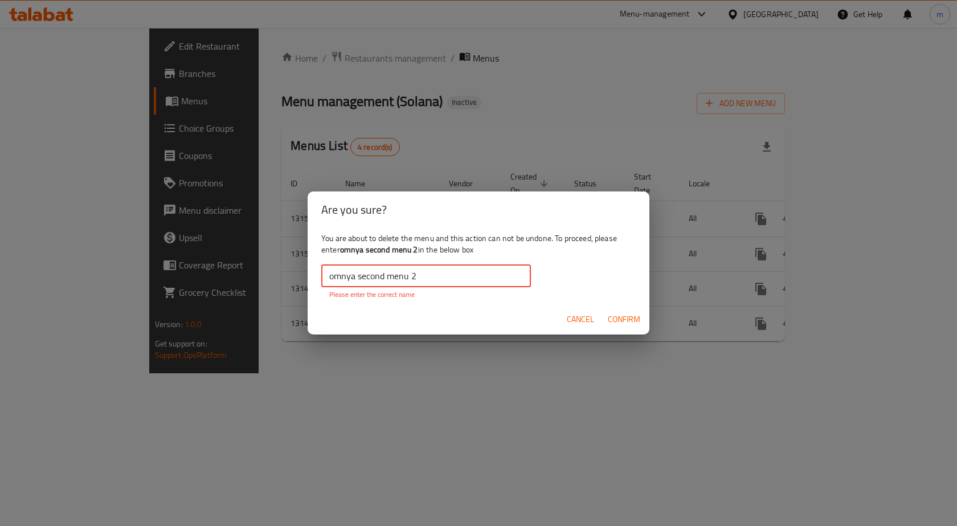
click at [429, 270] on input "omnya second menu 2" at bounding box center [426, 275] width 210 height 23
click at [497, 295] on p "Please enter the correct name" at bounding box center [426, 295] width 194 height 10
click at [619, 316] on span "Confirm" at bounding box center [624, 319] width 32 height 14
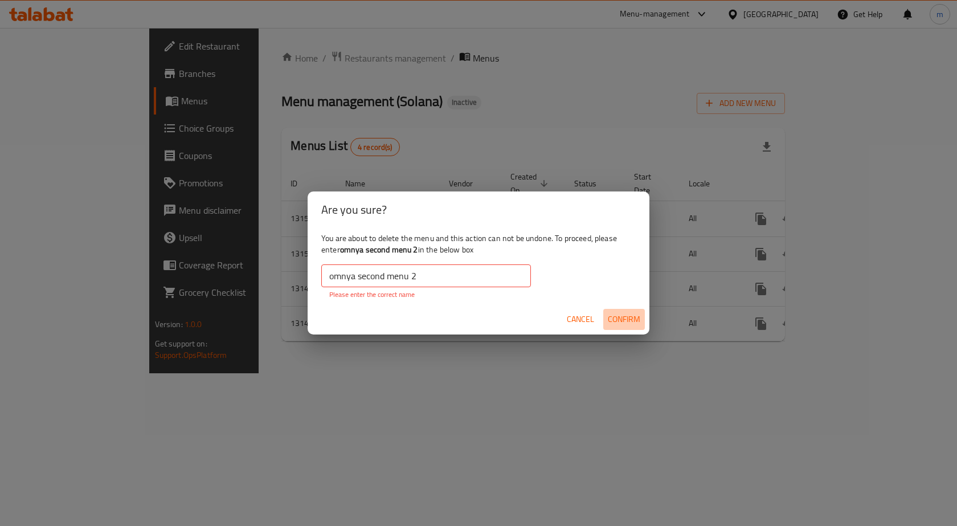
click at [619, 316] on span "Confirm" at bounding box center [624, 319] width 32 height 14
click at [574, 322] on span "Cancel" at bounding box center [580, 319] width 27 height 14
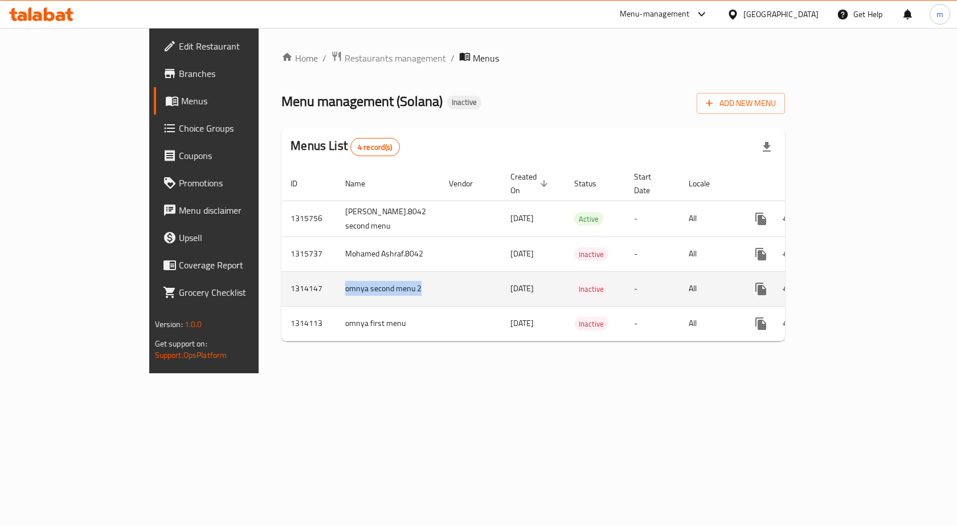
drag, startPoint x: 245, startPoint y: 284, endPoint x: 272, endPoint y: 299, distance: 31.1
click at [336, 299] on td "omnya second menu 2" at bounding box center [388, 288] width 104 height 35
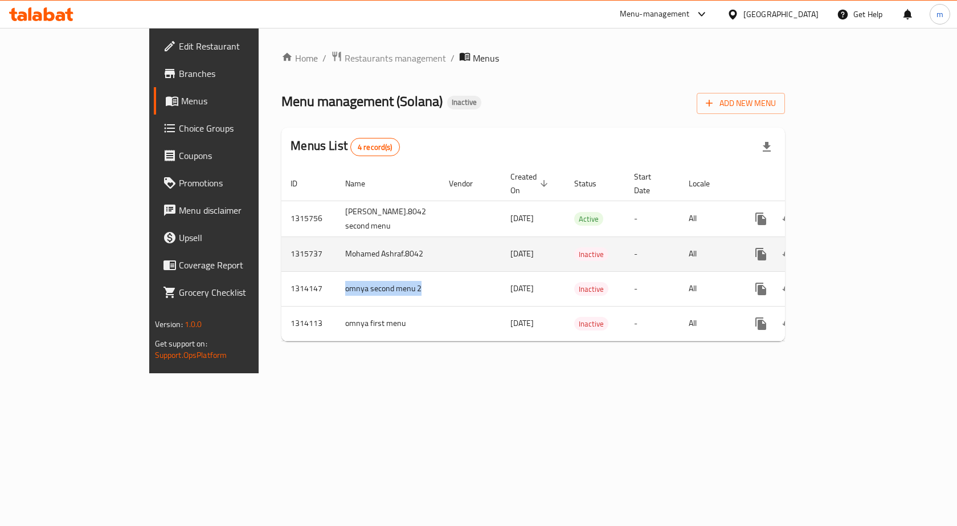
copy td "omnya second menu 2"
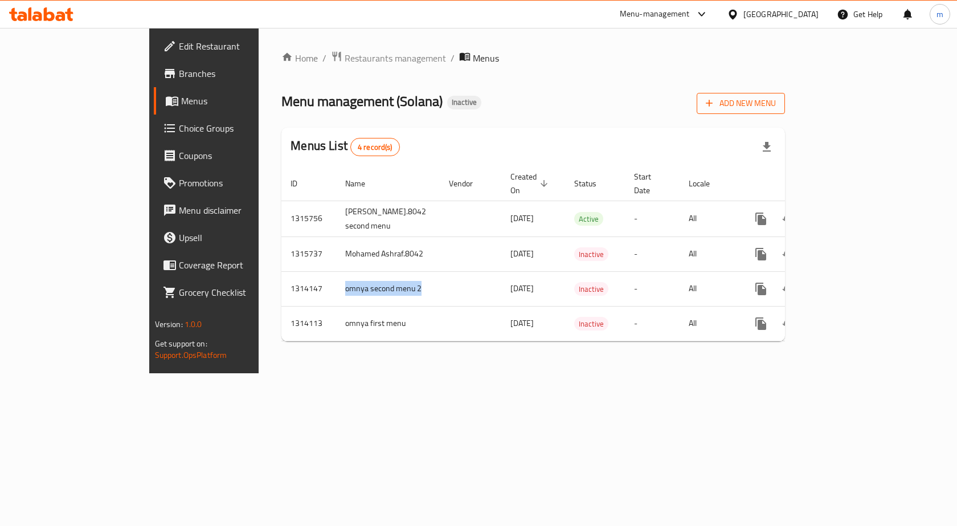
click at [776, 101] on span "Add New Menu" at bounding box center [741, 103] width 70 height 14
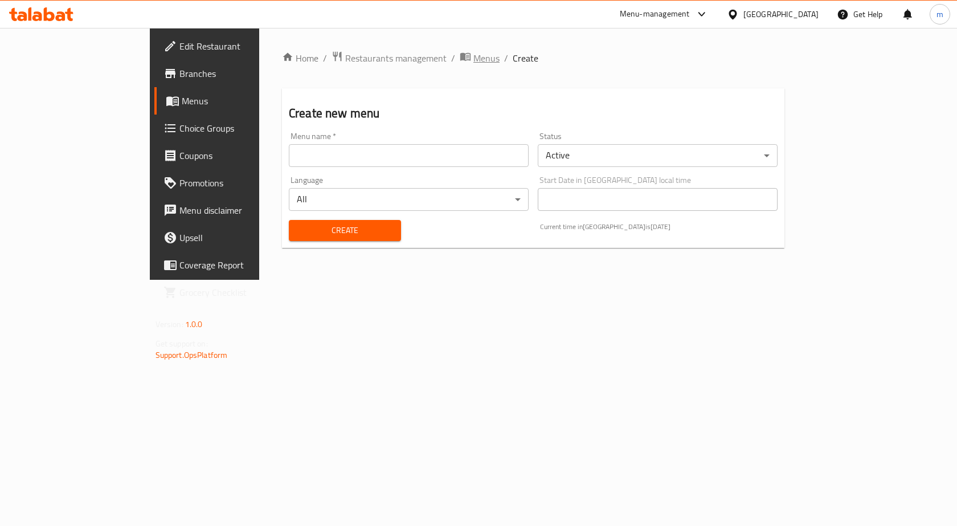
click at [474, 60] on span "Menus" at bounding box center [487, 58] width 26 height 14
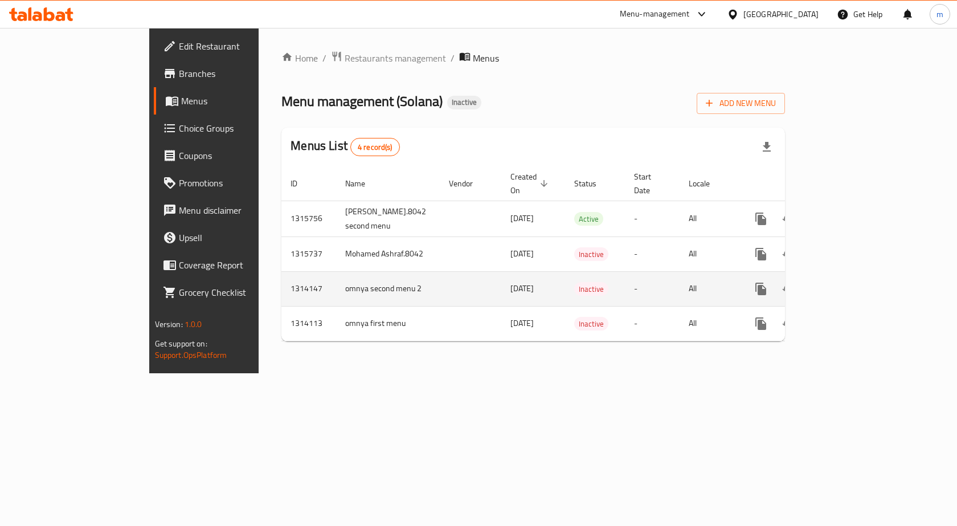
click at [823, 296] on icon "enhanced table" at bounding box center [816, 289] width 14 height 14
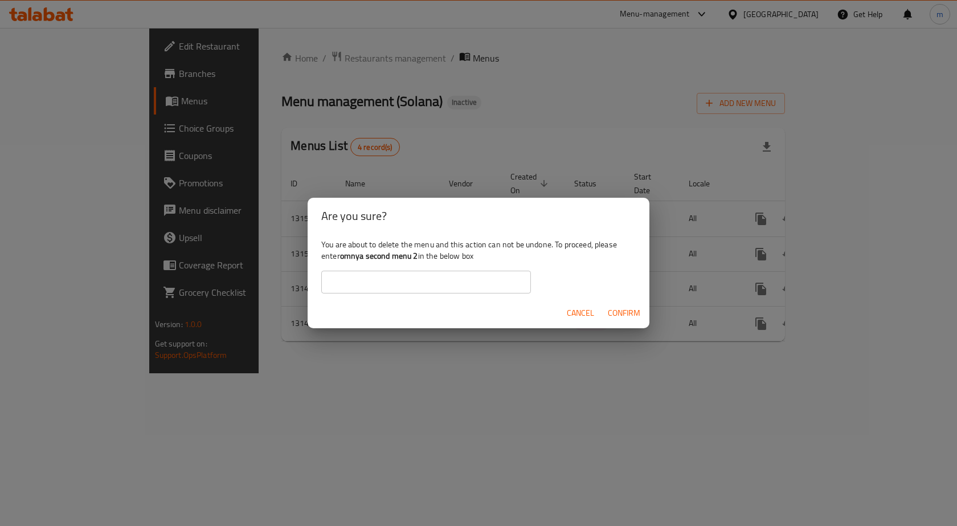
click at [390, 253] on b "omnya second menu 2" at bounding box center [379, 255] width 78 height 15
click at [407, 273] on input "text" at bounding box center [426, 282] width 210 height 23
paste input "omnya second menu 2"
type input "omnya second menu 2"
click at [502, 246] on div "You are about to delete the menu and this action can not be undone. To proceed,…" at bounding box center [479, 266] width 342 height 64
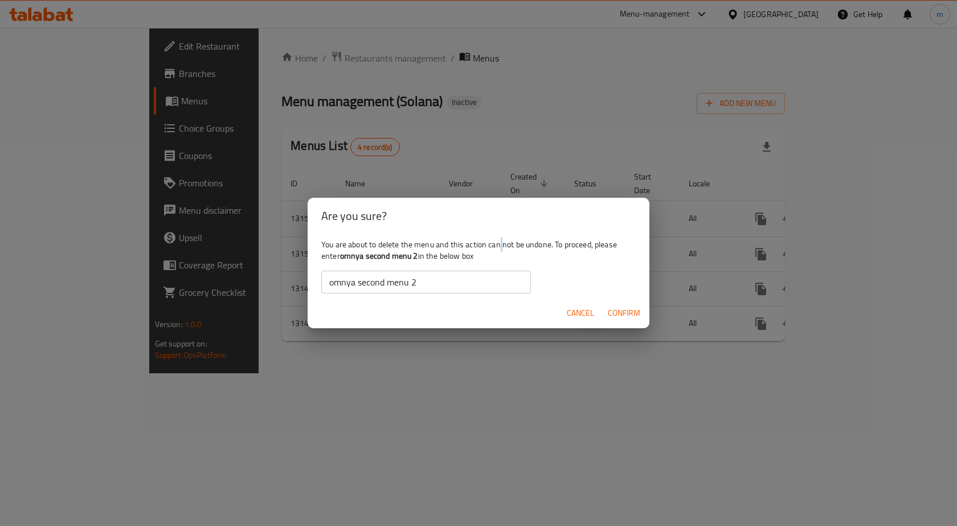
click at [502, 246] on div "You are about to delete the menu and this action can not be undone. To proceed,…" at bounding box center [479, 266] width 342 height 64
click at [609, 312] on span "Confirm" at bounding box center [624, 313] width 32 height 14
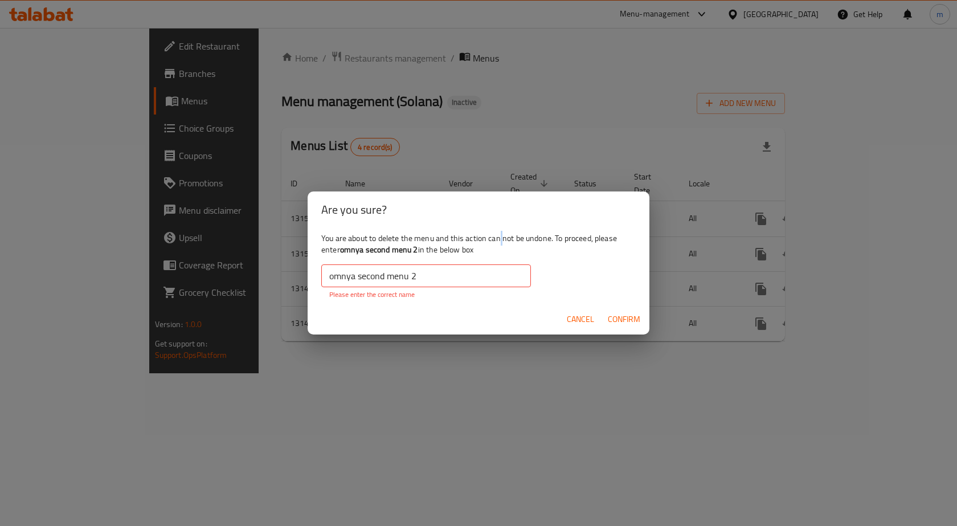
click at [609, 312] on span "Confirm" at bounding box center [624, 319] width 32 height 14
drag, startPoint x: 609, startPoint y: 312, endPoint x: 568, endPoint y: 316, distance: 41.7
click at [610, 312] on span "Confirm" at bounding box center [624, 319] width 32 height 14
click at [429, 275] on input "omnya second menu 2" at bounding box center [426, 275] width 210 height 23
click at [626, 323] on span "Confirm" at bounding box center [624, 319] width 32 height 14
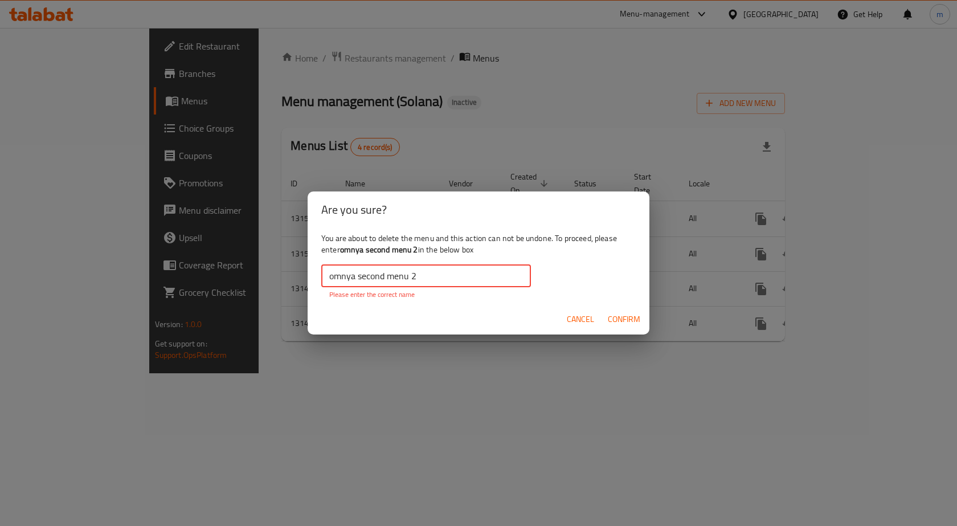
click at [626, 323] on span "Confirm" at bounding box center [624, 319] width 32 height 14
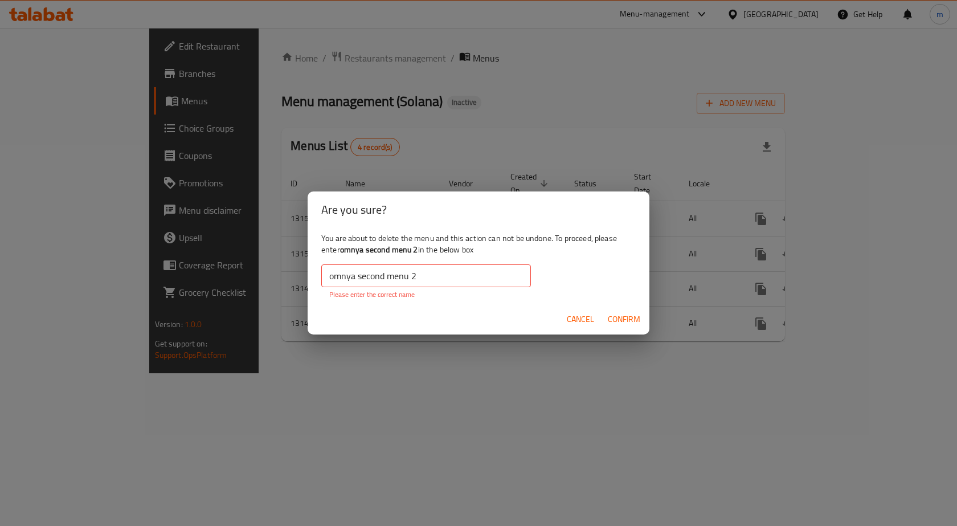
click at [626, 323] on span "Confirm" at bounding box center [624, 319] width 32 height 14
click at [578, 319] on span "Cancel" at bounding box center [580, 319] width 27 height 14
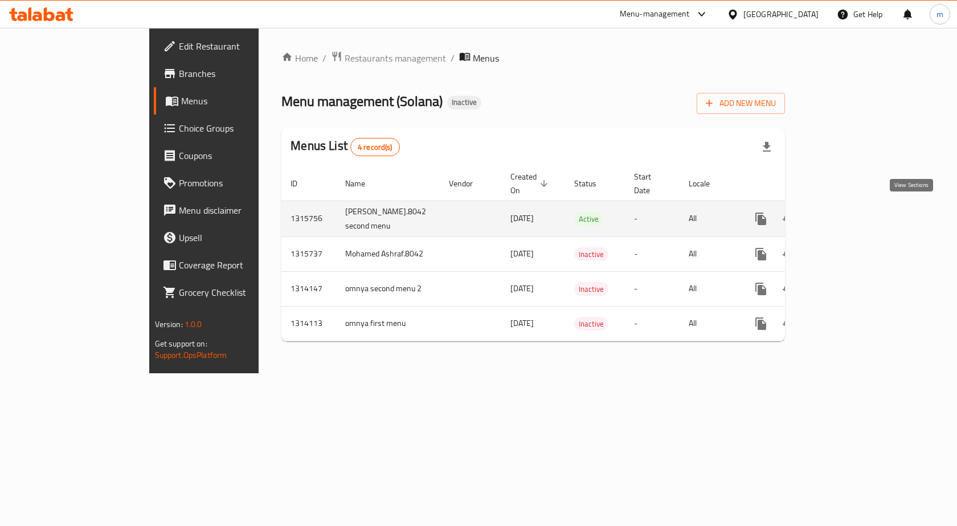
click at [849, 214] on icon "enhanced table" at bounding box center [843, 219] width 10 height 10
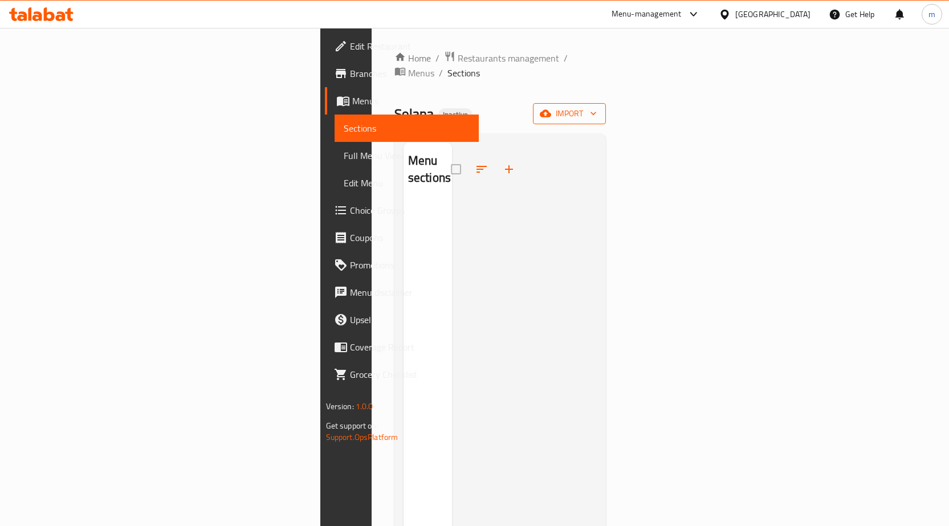
click at [597, 107] on span "import" at bounding box center [569, 114] width 55 height 14
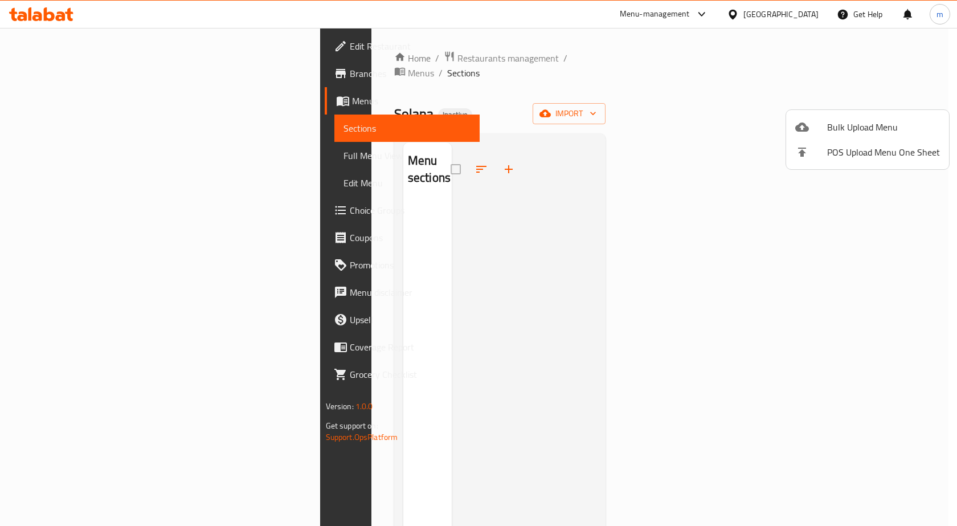
click at [867, 121] on span "Bulk Upload Menu" at bounding box center [884, 127] width 113 height 14
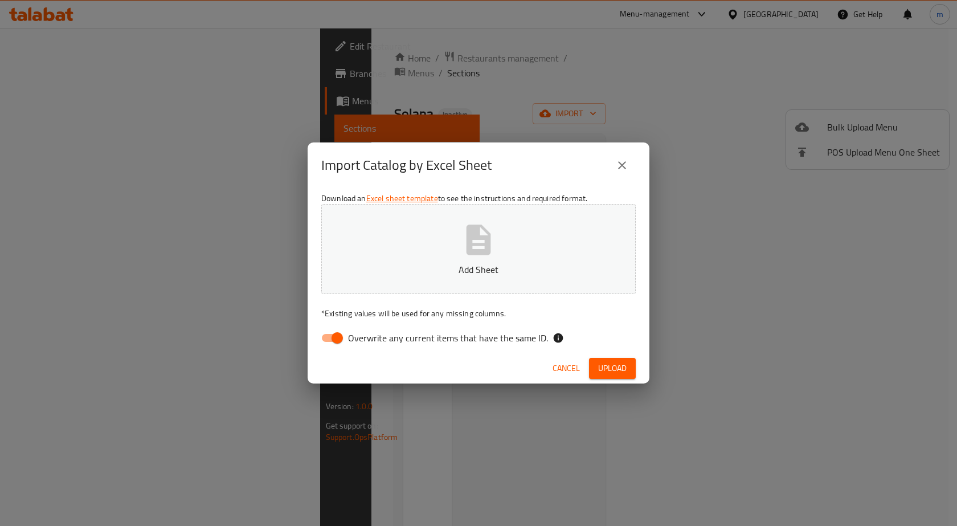
click at [332, 333] on input "Overwrite any current items that have the same ID." at bounding box center [337, 338] width 65 height 22
checkbox input "false"
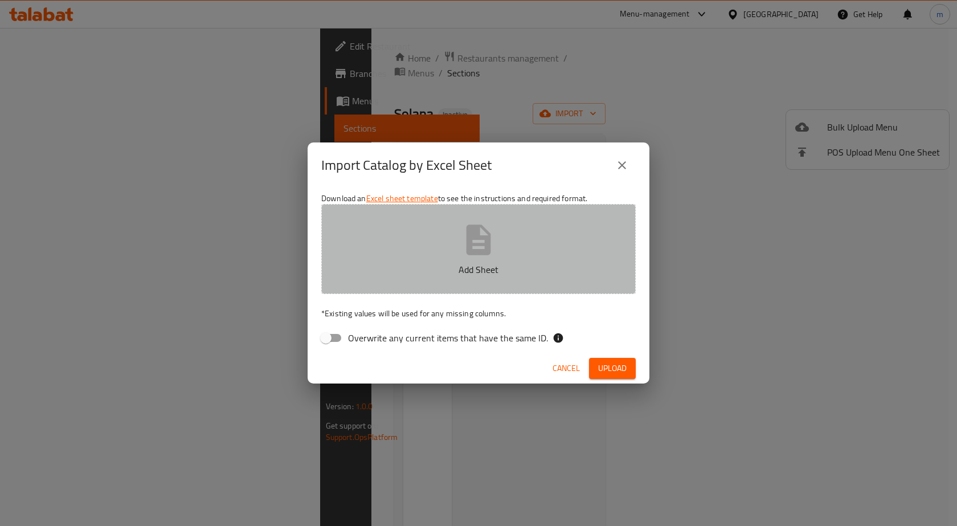
click at [437, 250] on button "Add Sheet" at bounding box center [478, 249] width 315 height 90
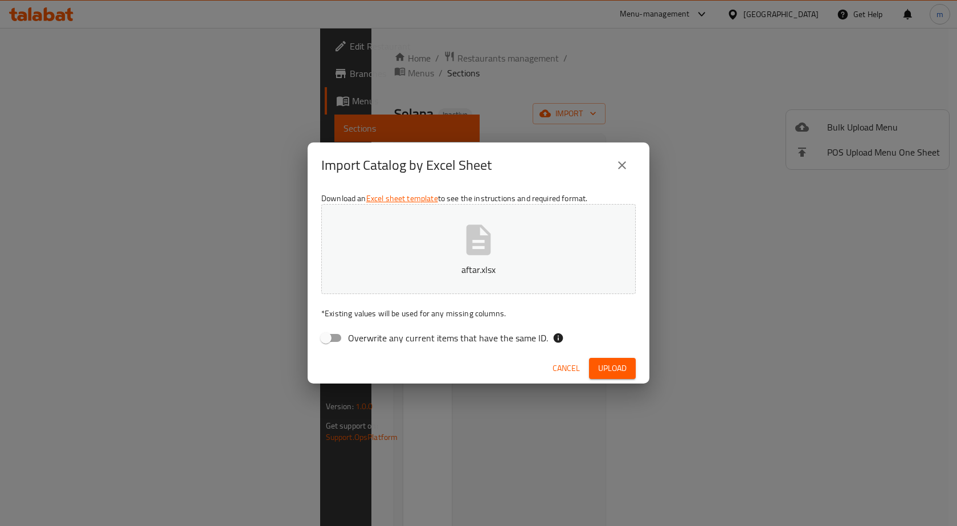
click at [608, 362] on span "Upload" at bounding box center [612, 368] width 28 height 14
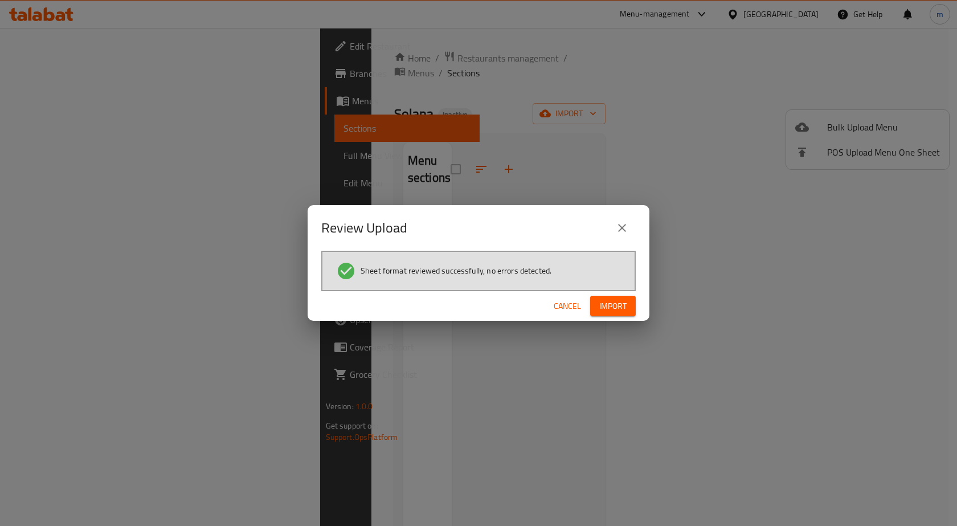
click at [624, 301] on span "Import" at bounding box center [613, 306] width 27 height 14
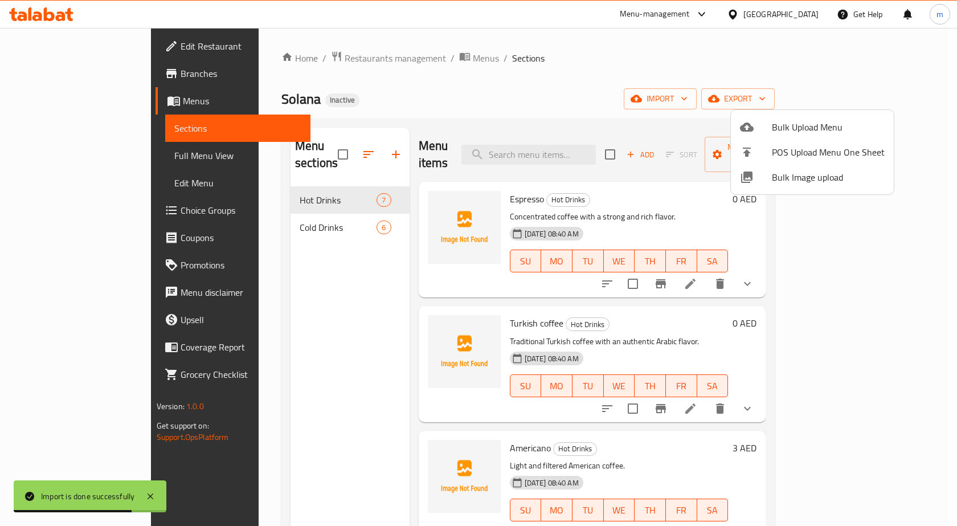
click at [58, 153] on div at bounding box center [478, 263] width 957 height 526
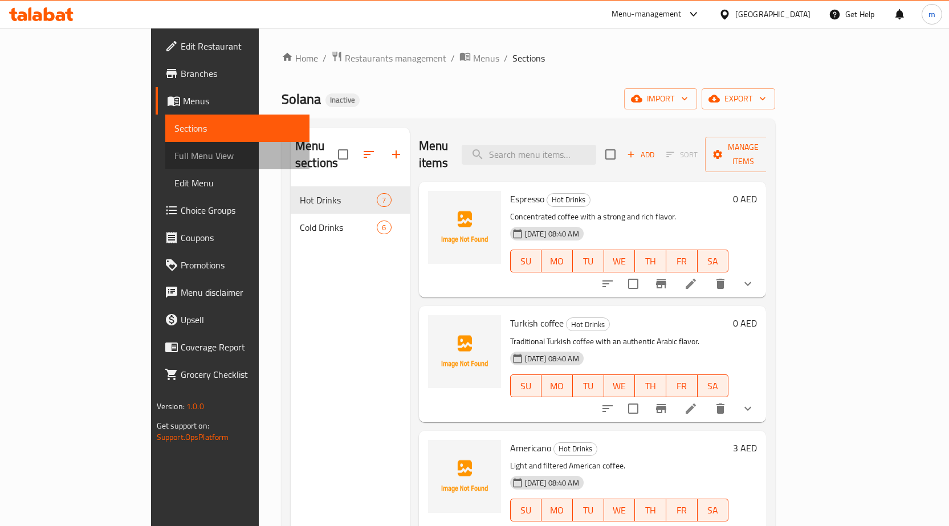
click at [174, 153] on span "Full Menu View" at bounding box center [237, 156] width 126 height 14
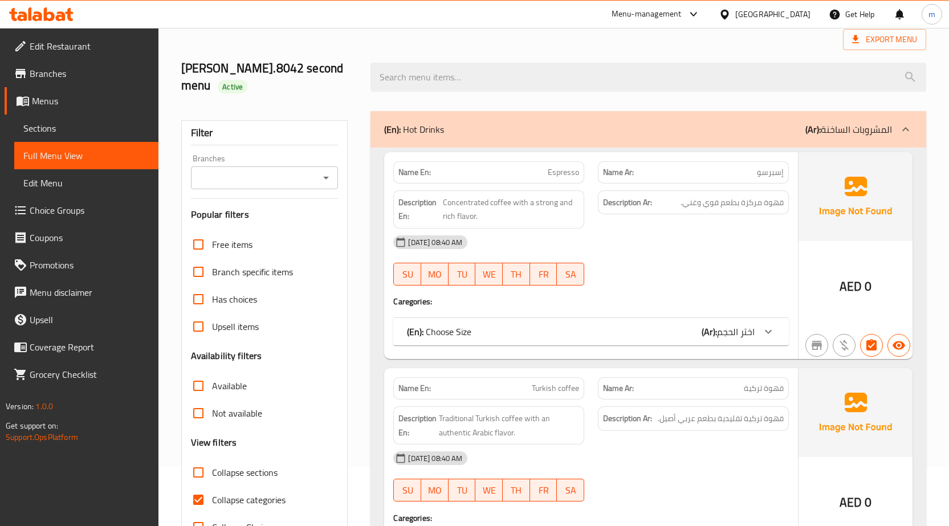
scroll to position [171, 0]
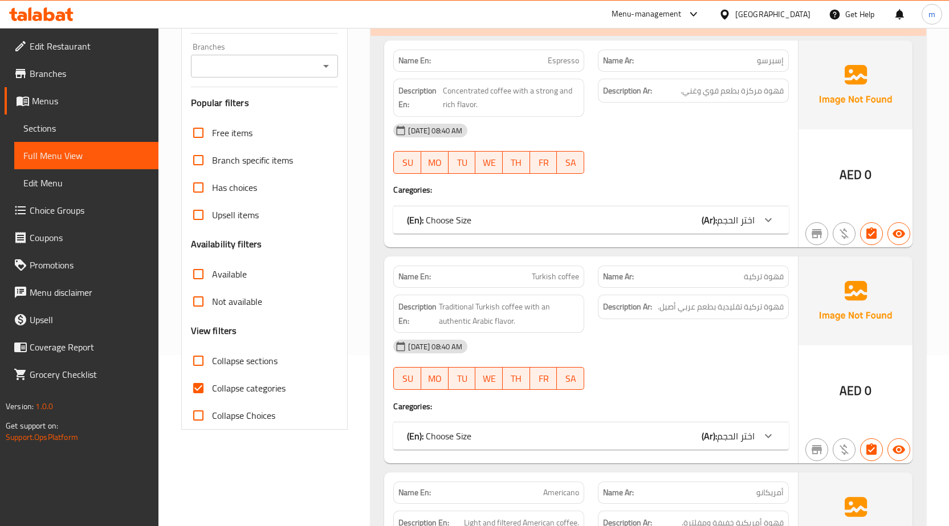
click at [197, 388] on input "Collapse categories" at bounding box center [198, 387] width 27 height 27
checkbox input "false"
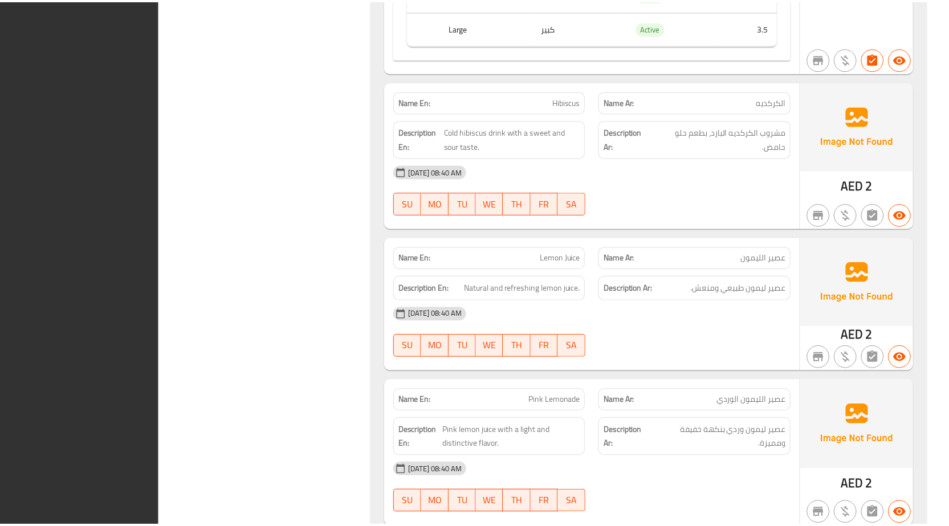
scroll to position [2672, 0]
